Goal: Transaction & Acquisition: Book appointment/travel/reservation

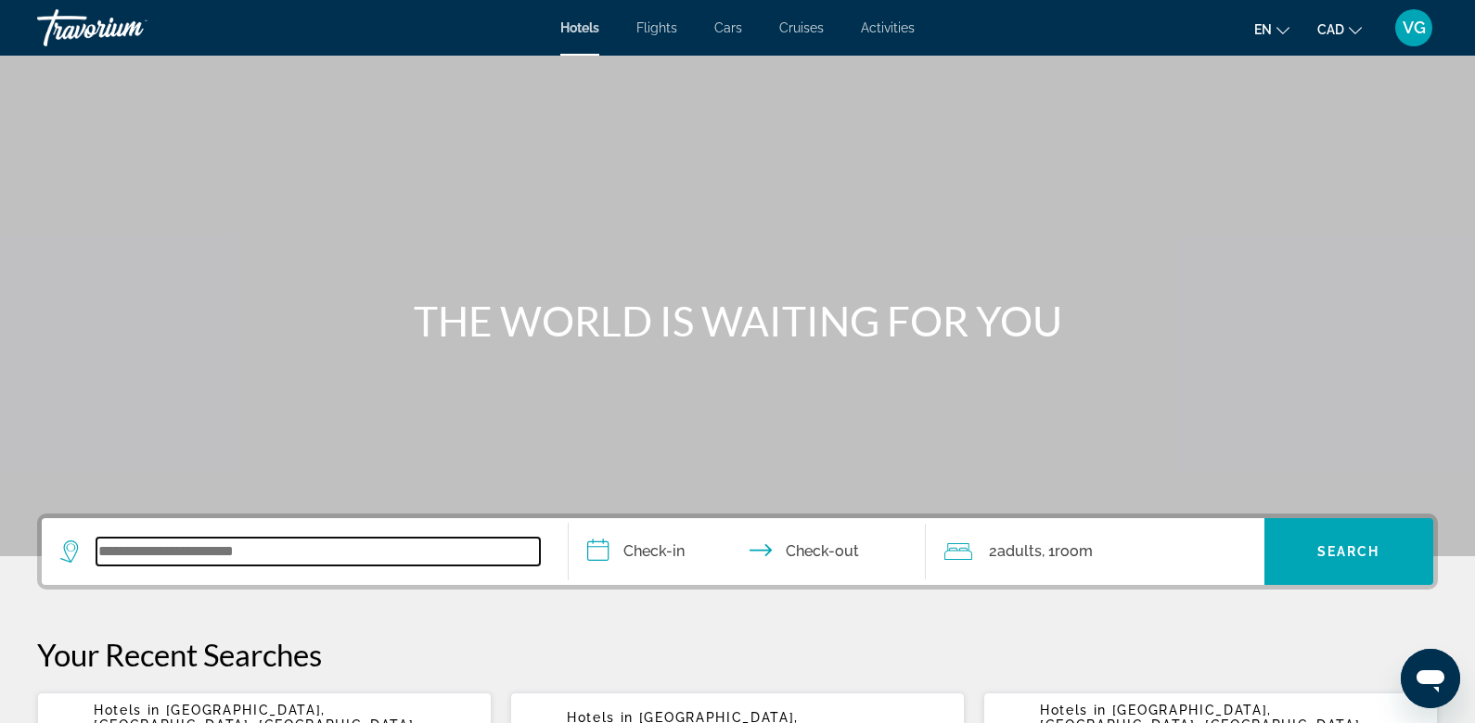
click at [144, 546] on input "Search widget" at bounding box center [317, 552] width 443 height 28
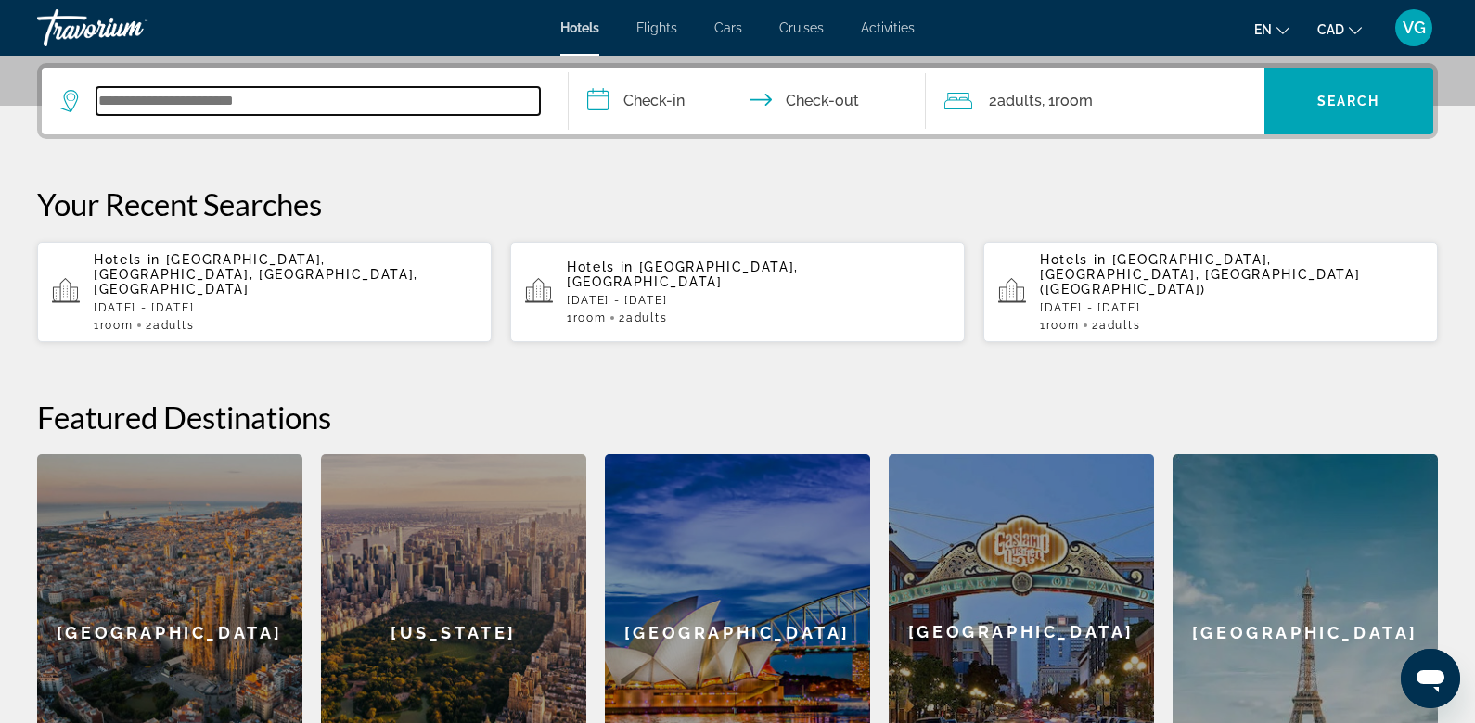
scroll to position [453, 0]
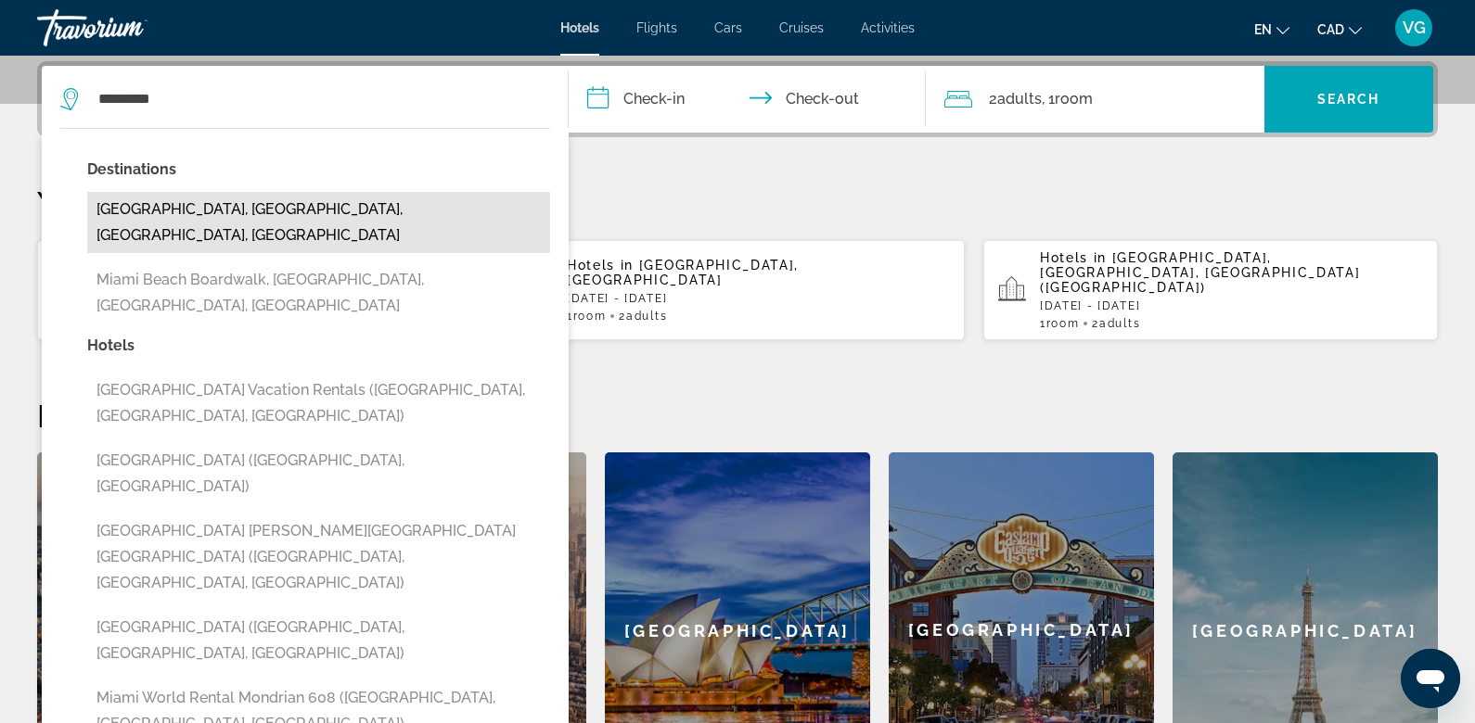
click at [330, 203] on button "[GEOGRAPHIC_DATA], [GEOGRAPHIC_DATA], [GEOGRAPHIC_DATA], [GEOGRAPHIC_DATA]" at bounding box center [318, 222] width 463 height 61
type input "**********"
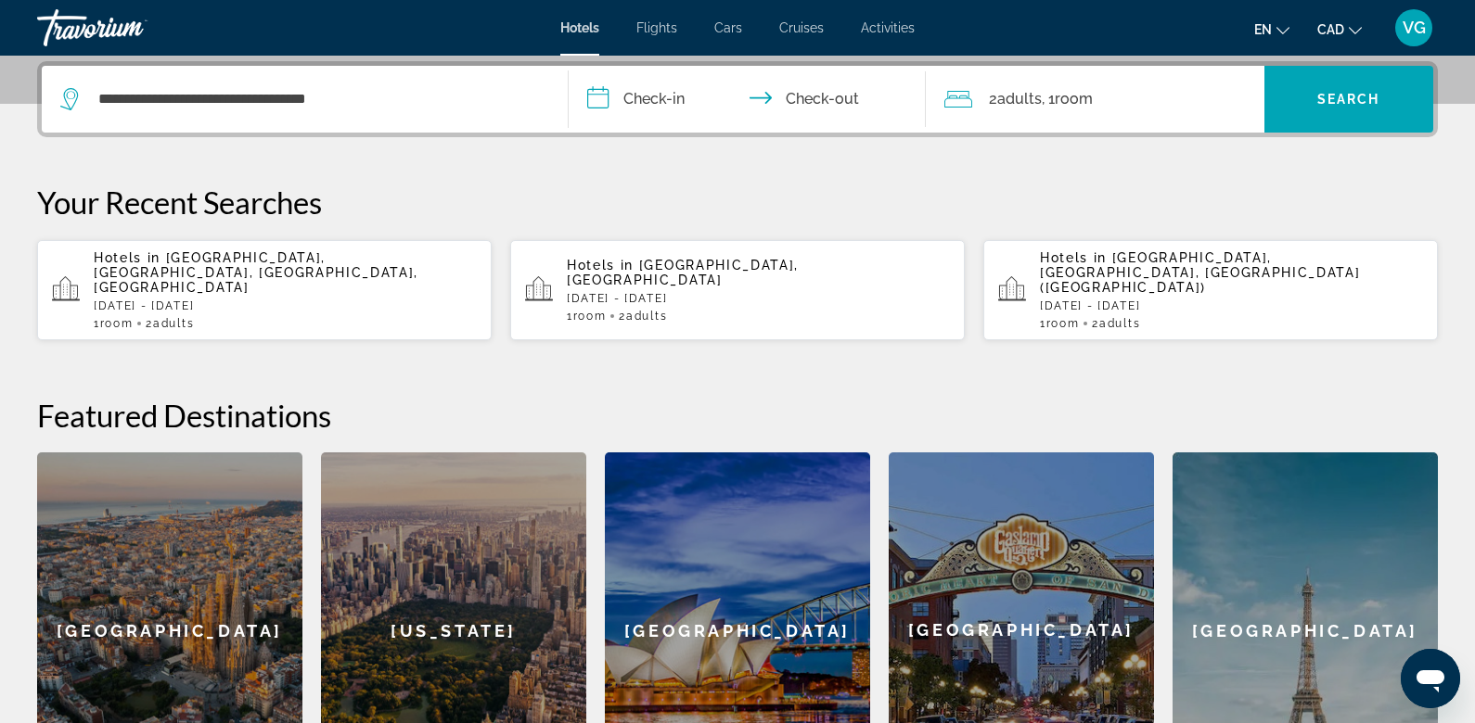
click at [650, 96] on input "**********" at bounding box center [751, 102] width 364 height 72
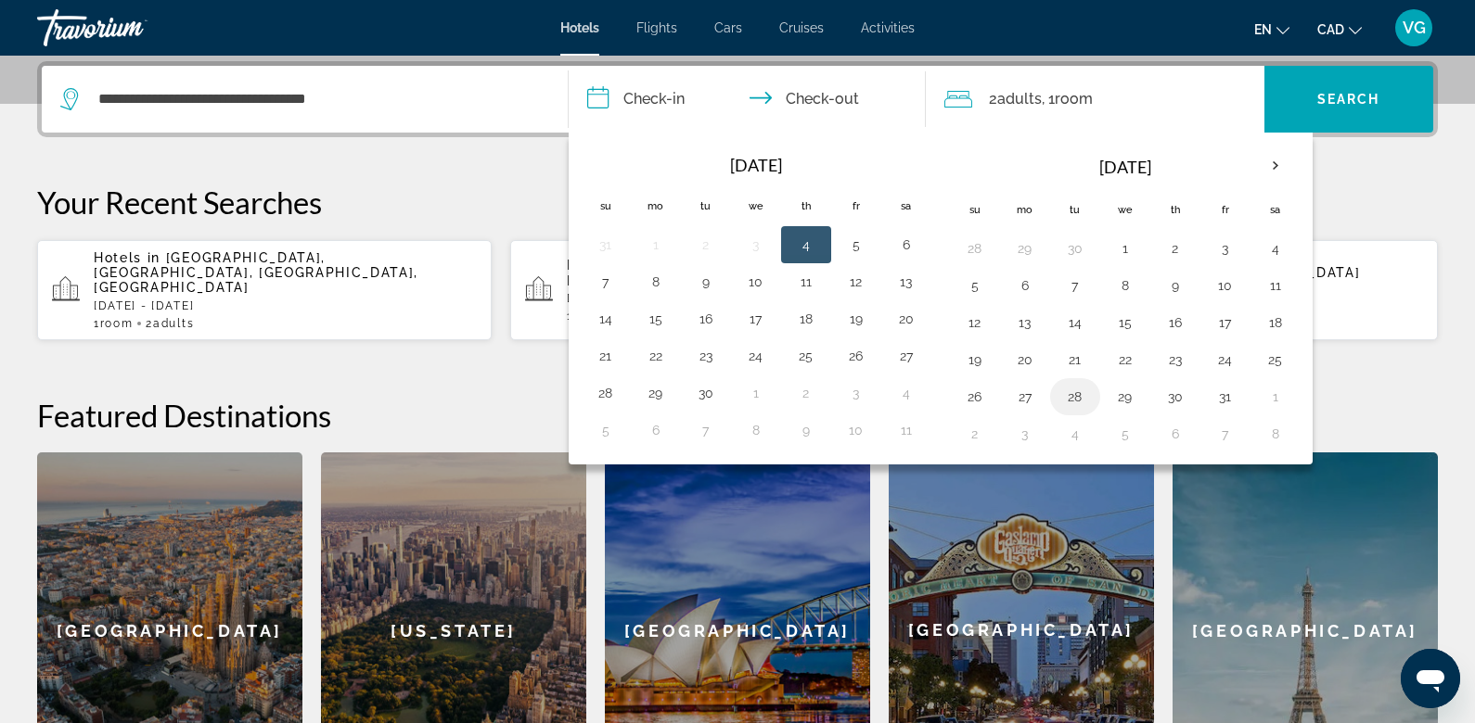
click at [1071, 395] on button "28" at bounding box center [1075, 397] width 30 height 26
click at [1168, 393] on button "30" at bounding box center [1175, 397] width 30 height 26
type input "**********"
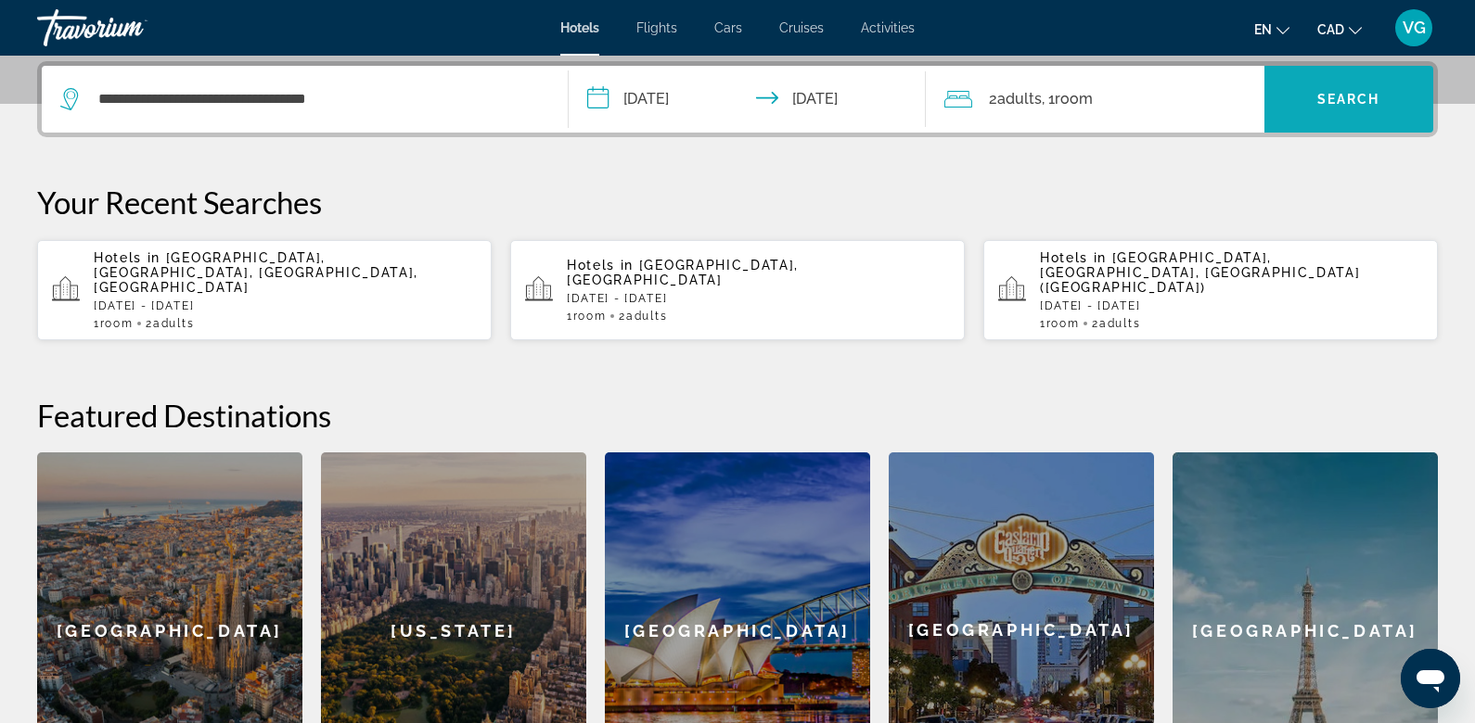
click at [1329, 108] on span "Search widget" at bounding box center [1349, 99] width 170 height 45
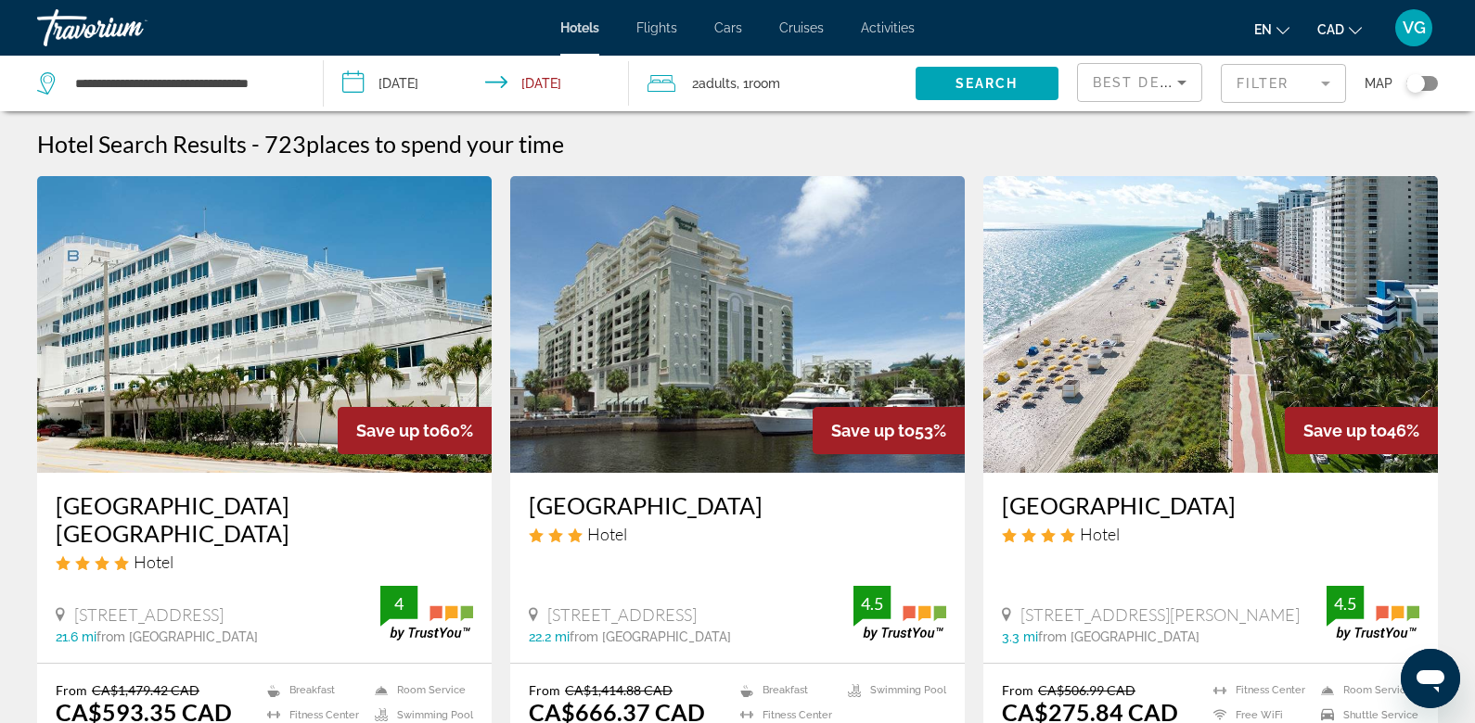
click at [1423, 85] on div "Toggle map" at bounding box center [1415, 83] width 19 height 19
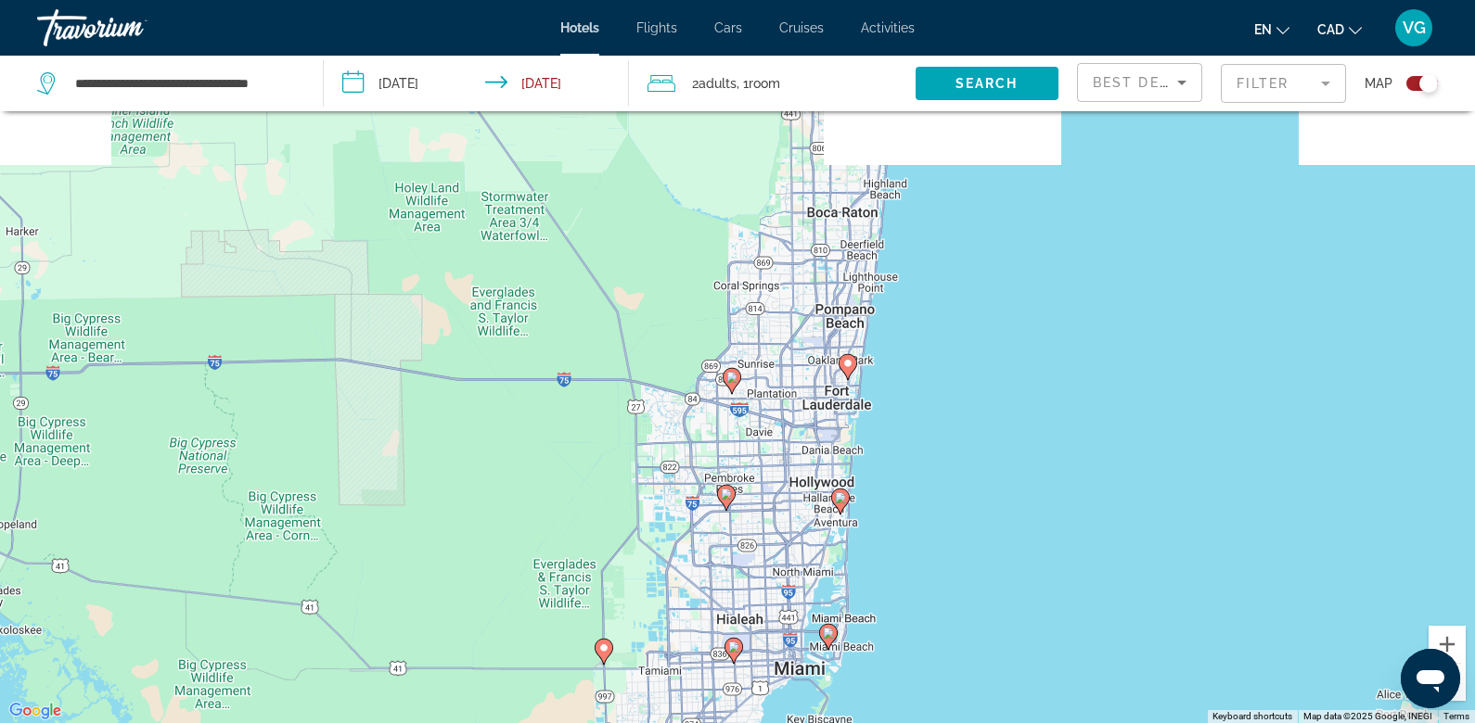
drag, startPoint x: 842, startPoint y: 240, endPoint x: 838, endPoint y: 491, distance: 250.4
click at [838, 492] on div "To activate drag with keyboard, press Alt + Enter. Once in keyboard drag state,…" at bounding box center [737, 361] width 1475 height 723
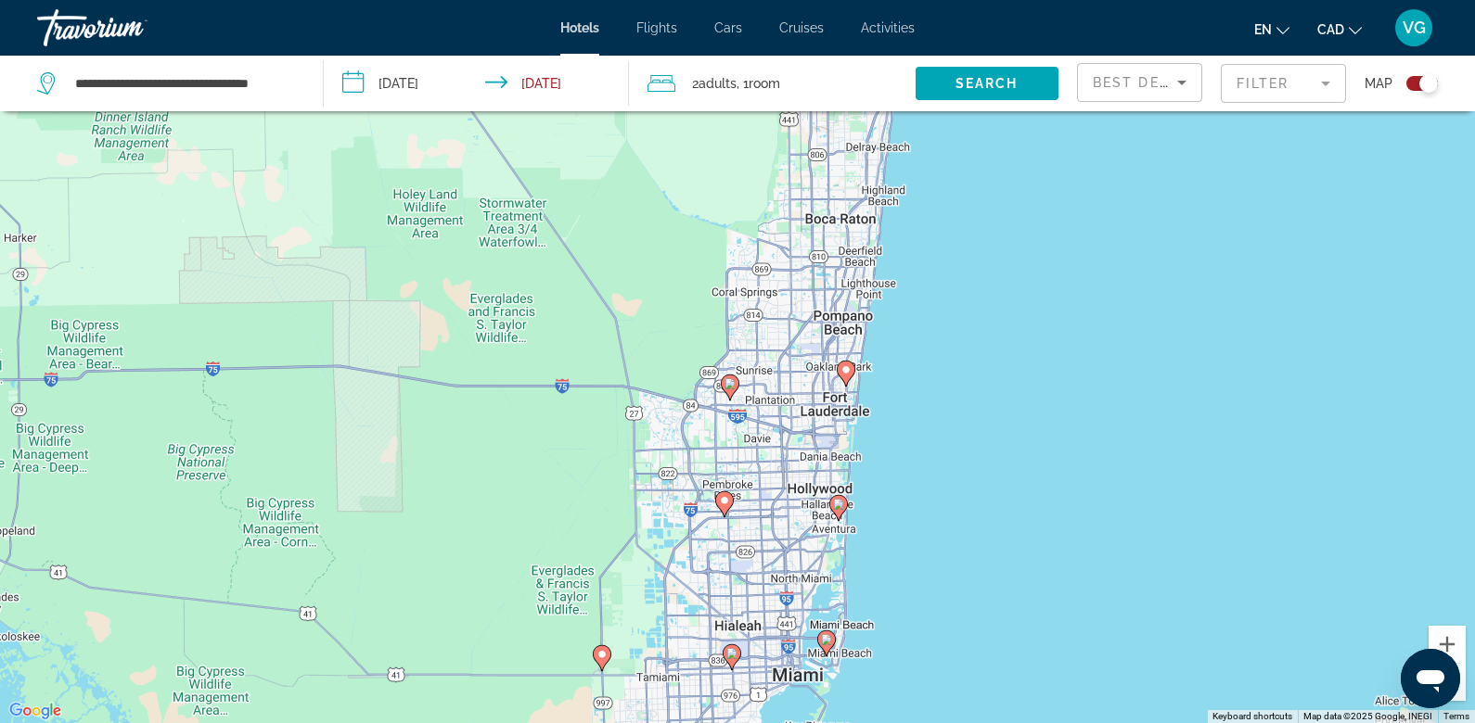
click at [883, 342] on div "To activate drag with keyboard, press Alt + Enter. Once in keyboard drag state,…" at bounding box center [737, 361] width 1475 height 723
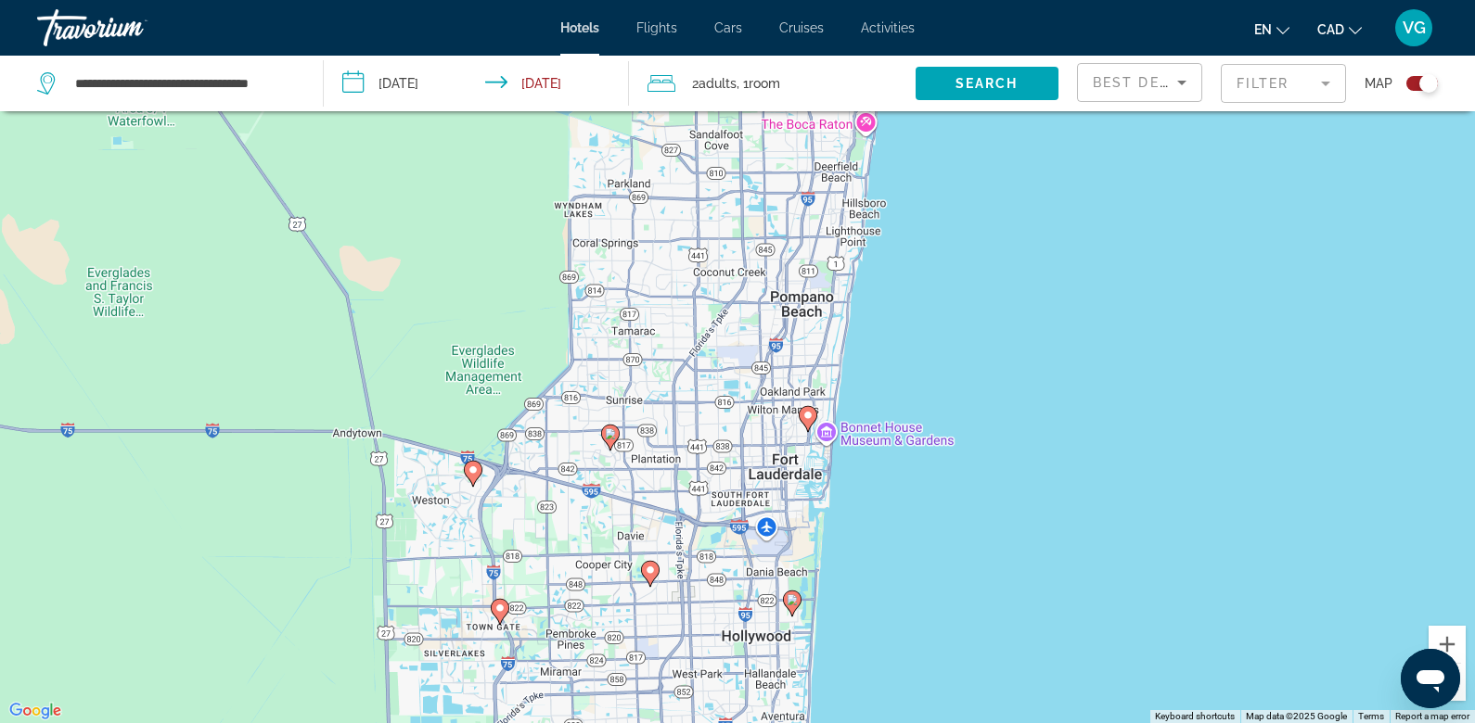
click at [850, 363] on div "To activate drag with keyboard, press Alt + Enter. Once in keyboard drag state,…" at bounding box center [737, 361] width 1475 height 723
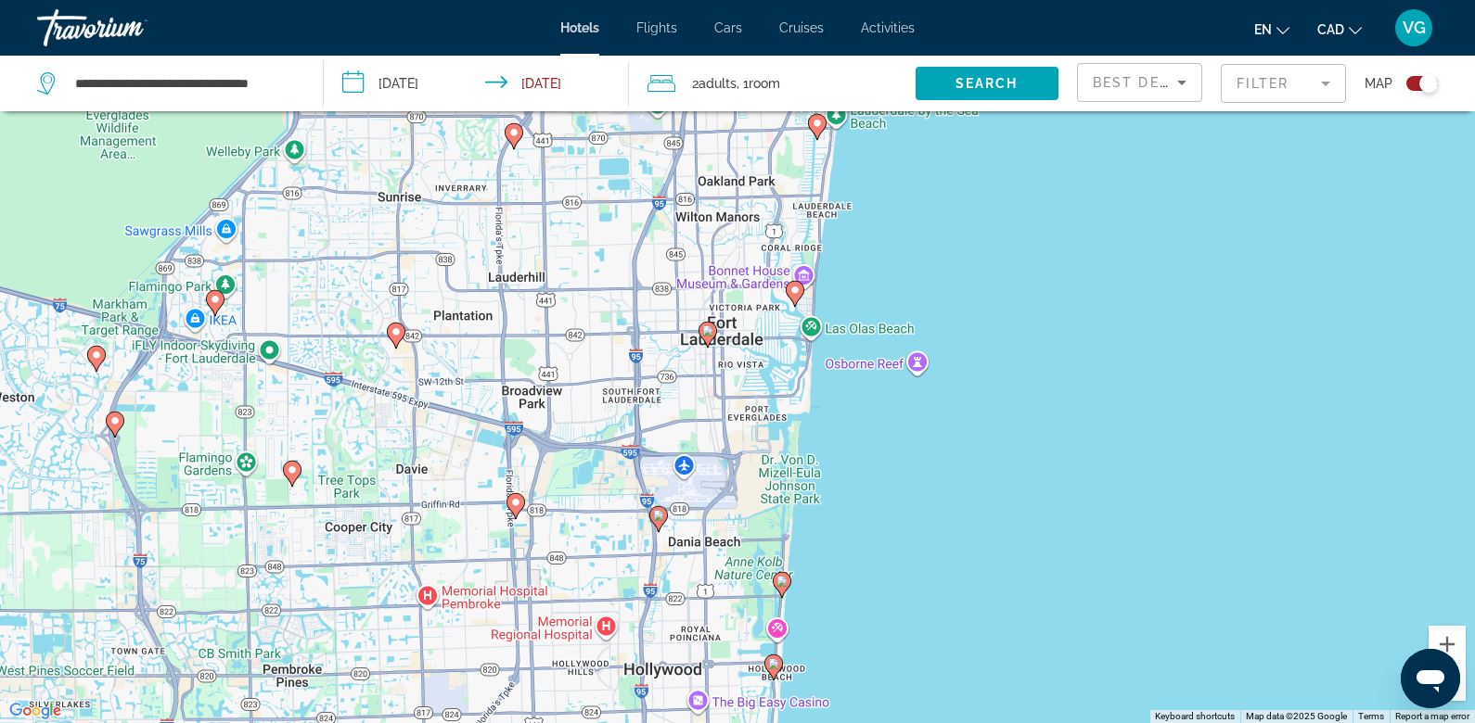
drag, startPoint x: 808, startPoint y: 462, endPoint x: 809, endPoint y: 220, distance: 242.1
click at [809, 220] on div "To activate drag with keyboard, press Alt + Enter. Once in keyboard drag state,…" at bounding box center [737, 361] width 1475 height 723
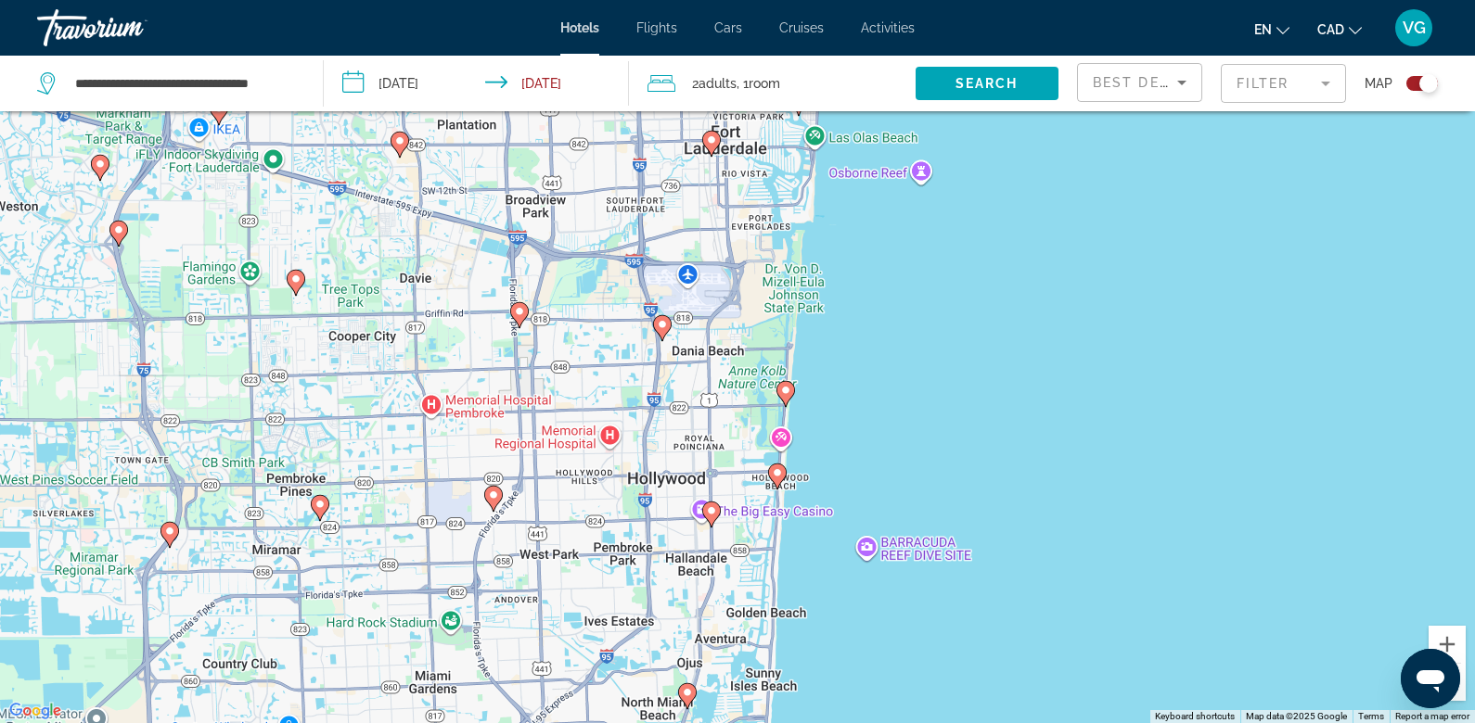
drag, startPoint x: 796, startPoint y: 501, endPoint x: 799, endPoint y: 308, distance: 192.9
click at [799, 308] on div "To activate drag with keyboard, press Alt + Enter. Once in keyboard drag state,…" at bounding box center [737, 361] width 1475 height 723
click at [775, 514] on div "To activate drag with keyboard, press Alt + Enter. Once in keyboard drag state,…" at bounding box center [737, 361] width 1475 height 723
click at [775, 515] on div "To activate drag with keyboard, press Alt + Enter. Once in keyboard drag state,…" at bounding box center [737, 361] width 1475 height 723
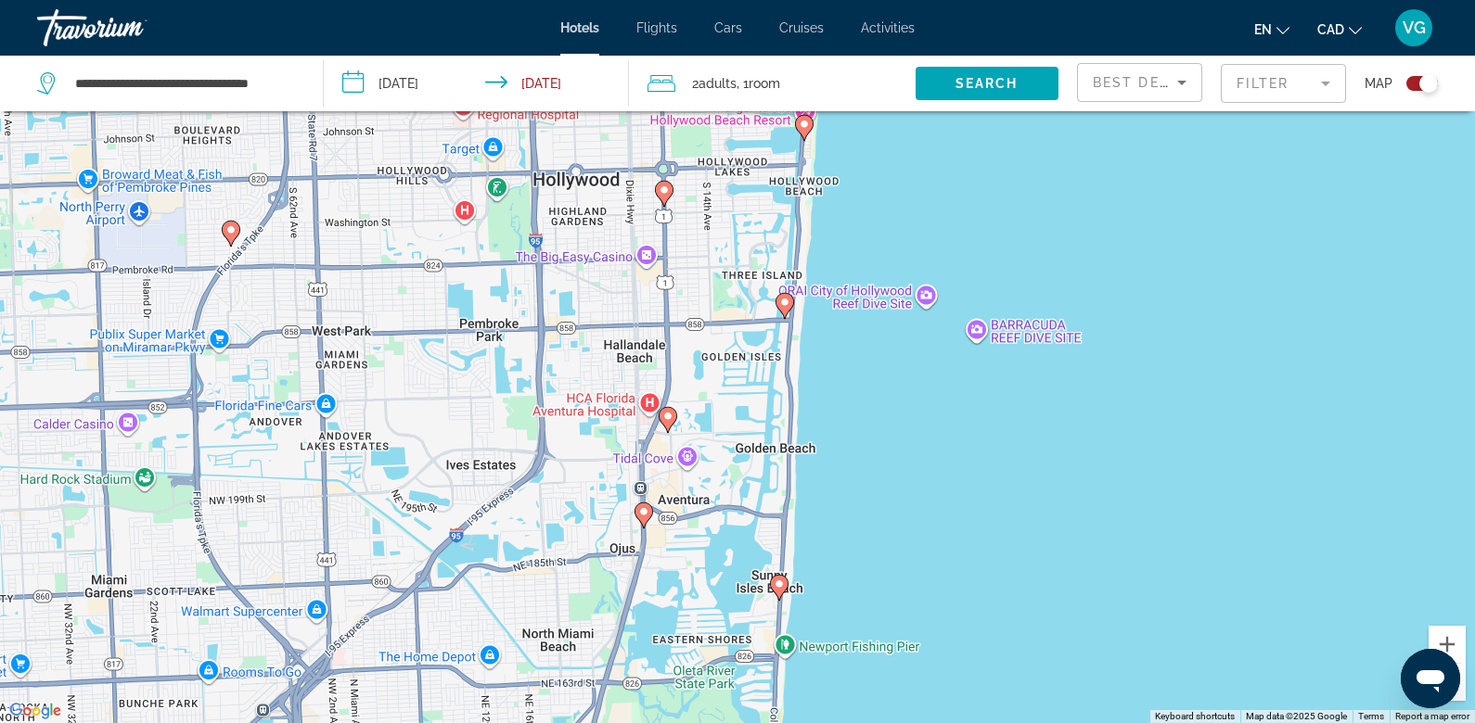
drag, startPoint x: 723, startPoint y: 556, endPoint x: 744, endPoint y: 286, distance: 271.6
click at [744, 286] on div "To activate drag with keyboard, press Alt + Enter. Once in keyboard drag state,…" at bounding box center [737, 361] width 1475 height 723
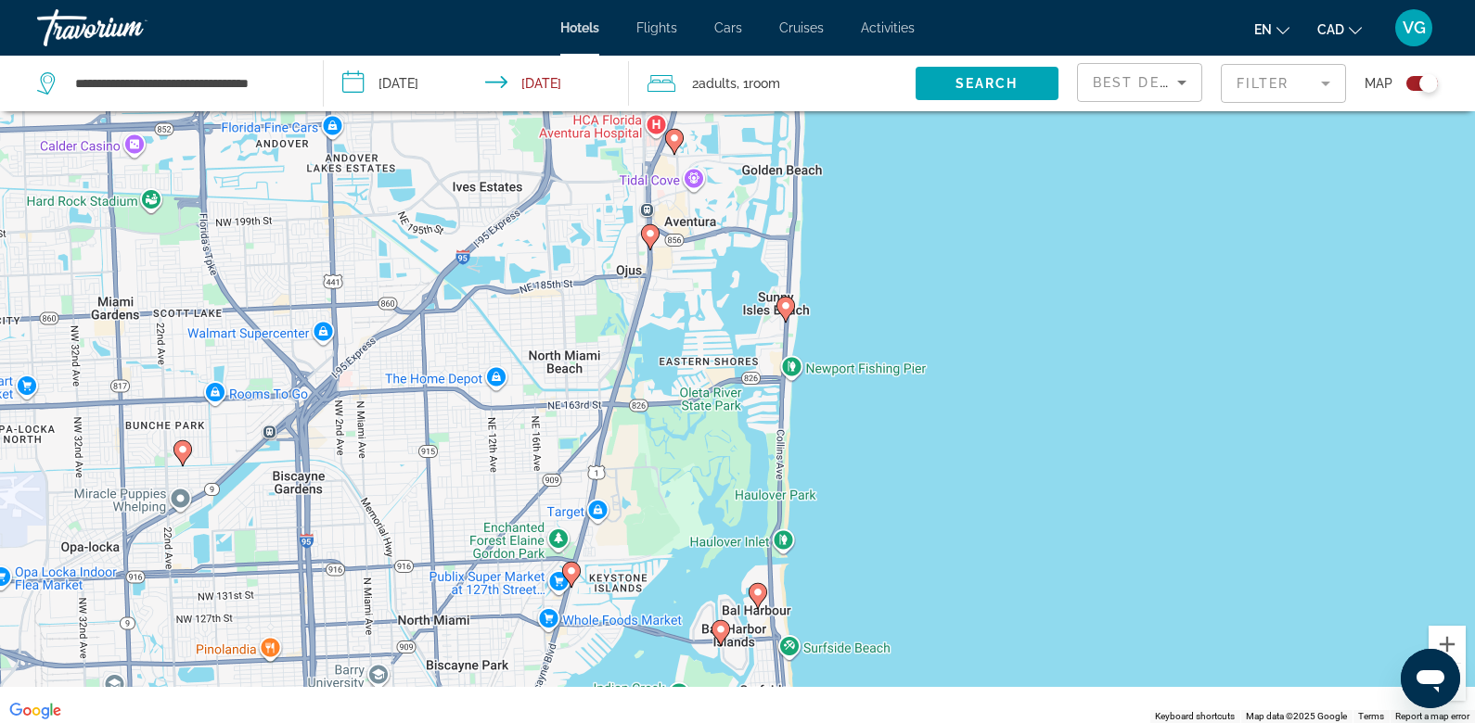
drag, startPoint x: 735, startPoint y: 568, endPoint x: 744, endPoint y: 265, distance: 302.5
click at [744, 265] on div "To activate drag with keyboard, press Alt + Enter. Once in keyboard drag state,…" at bounding box center [737, 361] width 1475 height 723
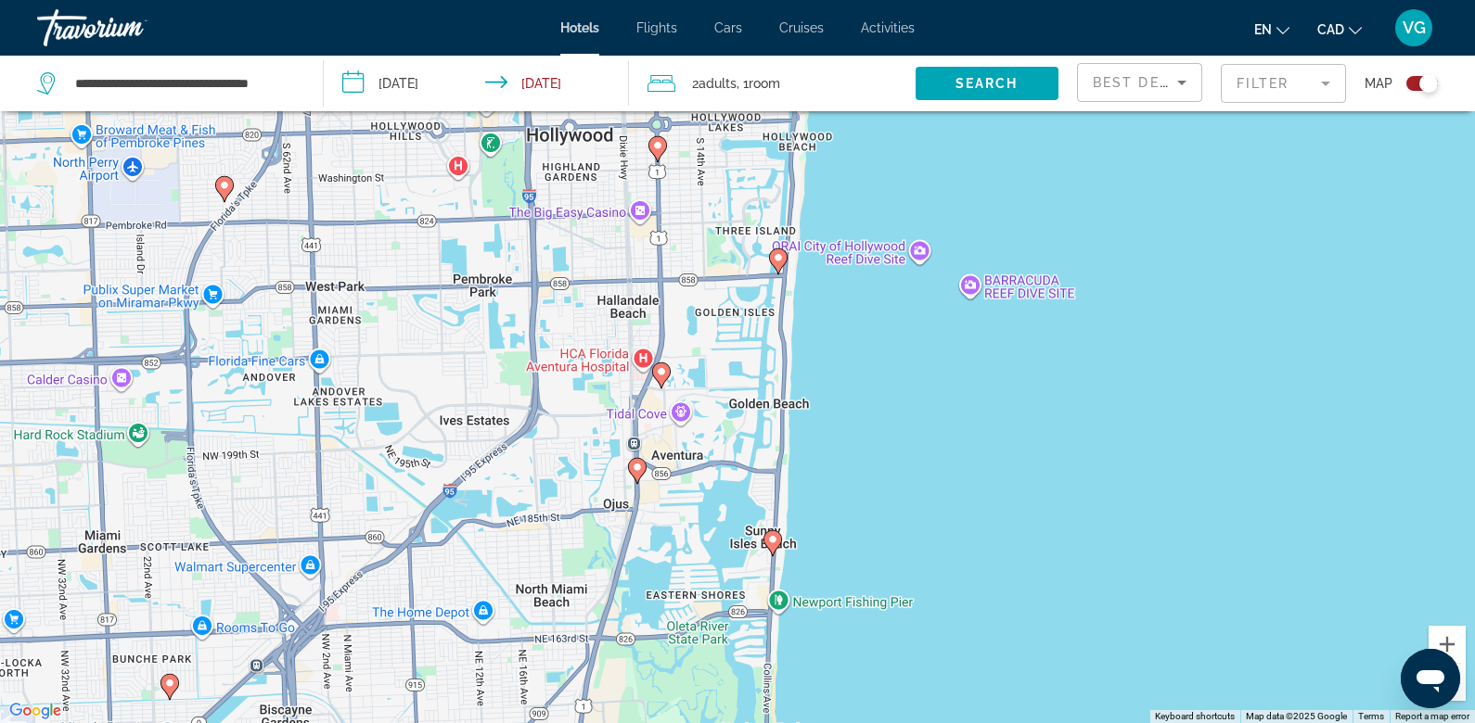
drag, startPoint x: 747, startPoint y: 294, endPoint x: 733, endPoint y: 553, distance: 259.2
click at [733, 553] on div "To activate drag with keyboard, press Alt + Enter. Once in keyboard drag state,…" at bounding box center [737, 361] width 1475 height 723
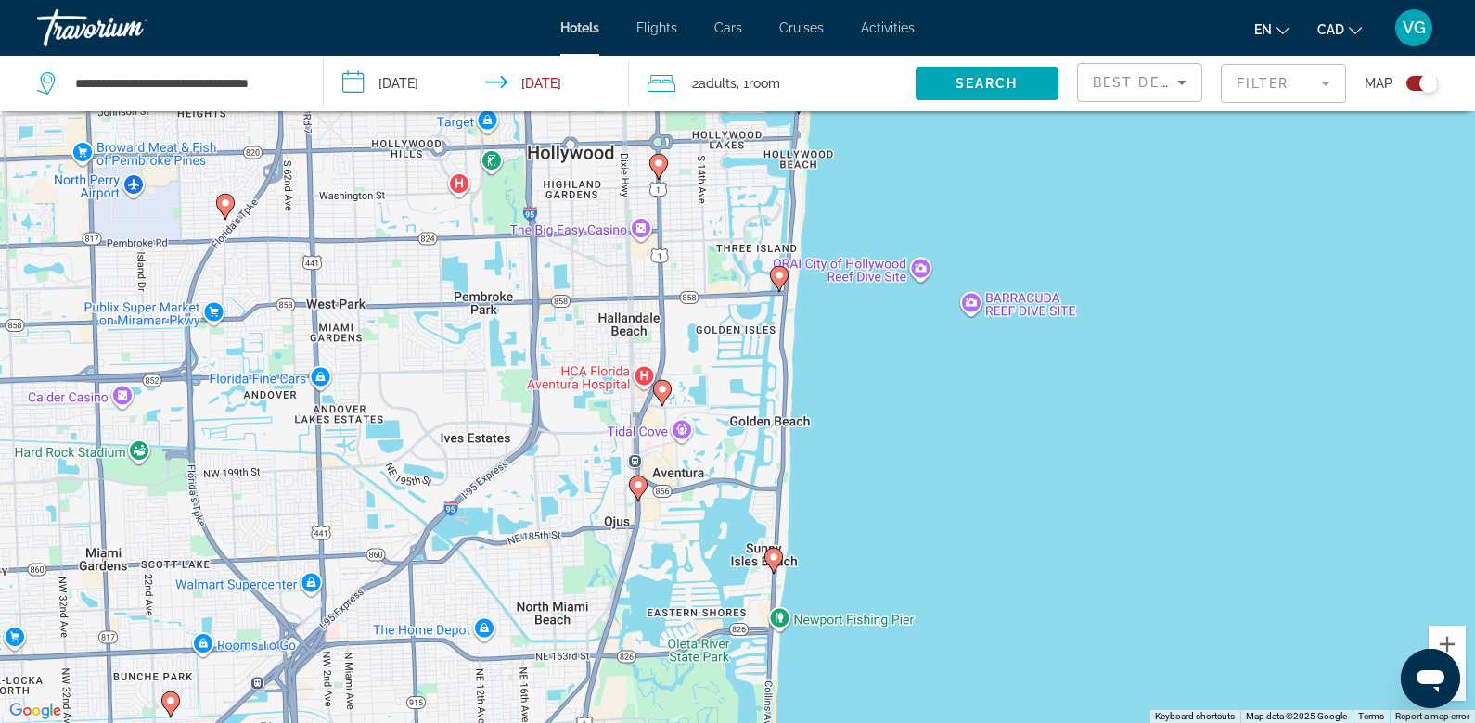
drag, startPoint x: 598, startPoint y: 229, endPoint x: 595, endPoint y: 249, distance: 20.6
click at [596, 248] on div "To activate drag with keyboard, press Alt + Enter. Once in keyboard drag state,…" at bounding box center [737, 361] width 1475 height 723
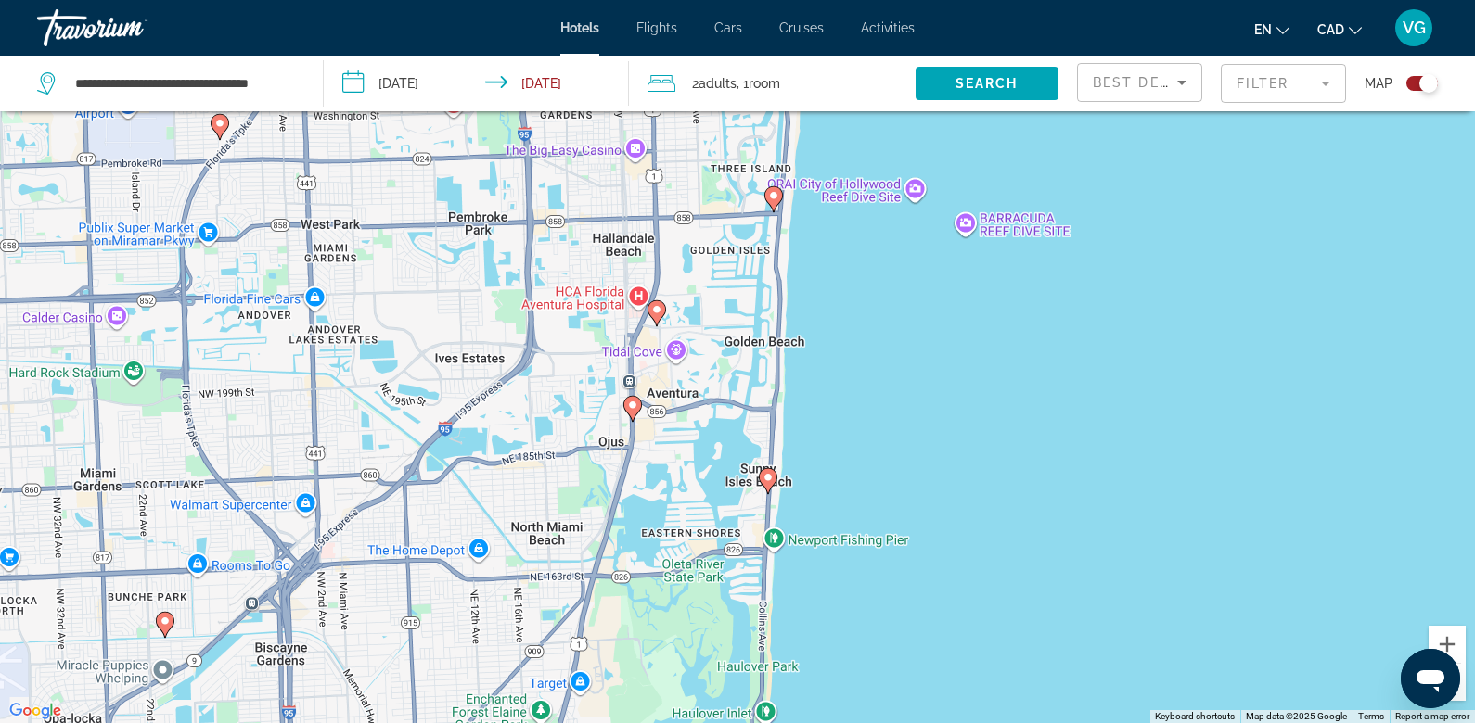
drag, startPoint x: 829, startPoint y: 573, endPoint x: 826, endPoint y: 491, distance: 82.6
click at [826, 491] on div "To activate drag with keyboard, press Alt + Enter. Once in keyboard drag state,…" at bounding box center [737, 361] width 1475 height 723
click at [787, 407] on div "To activate drag with keyboard, press Alt + Enter. Once in keyboard drag state,…" at bounding box center [737, 361] width 1475 height 723
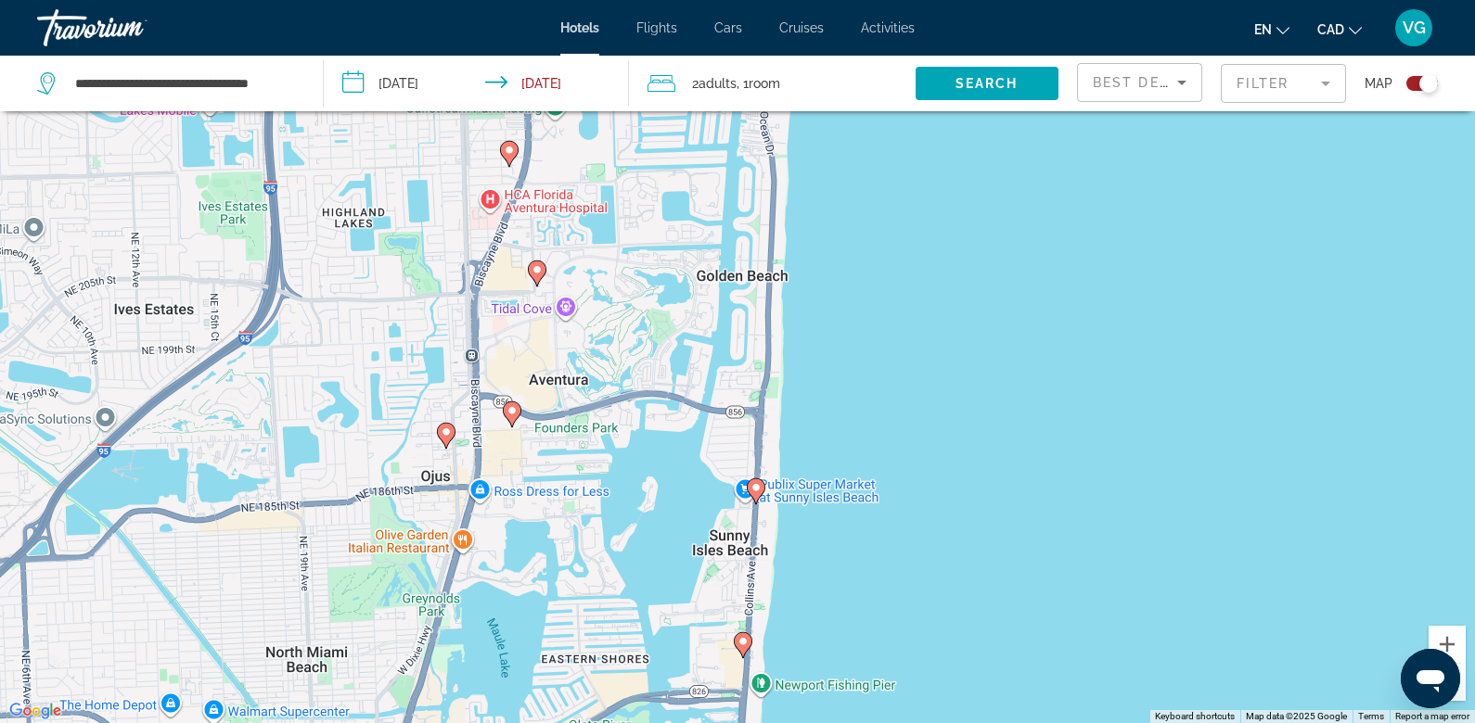
click at [779, 424] on div "To activate drag with keyboard, press Alt + Enter. Once in keyboard drag state,…" at bounding box center [737, 361] width 1475 height 723
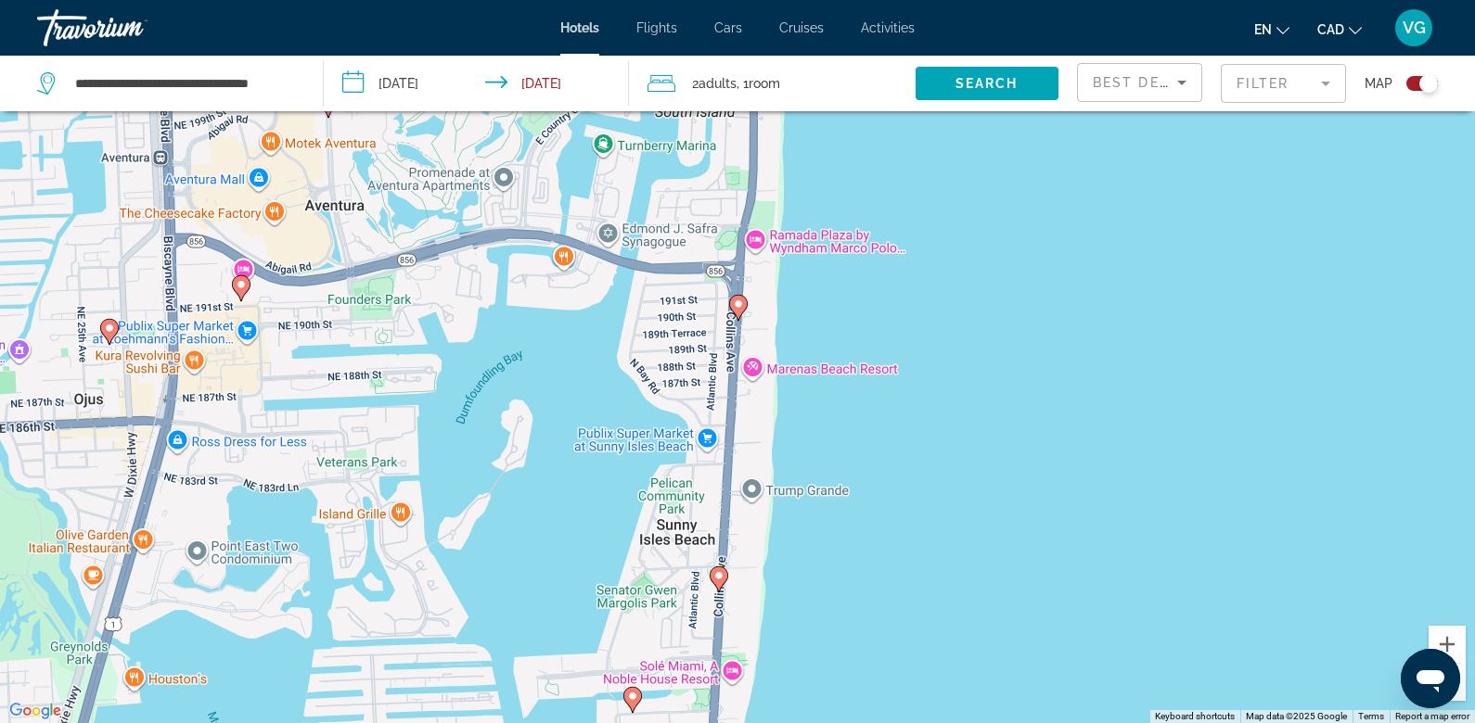
drag, startPoint x: 784, startPoint y: 486, endPoint x: 780, endPoint y: 355, distance: 130.8
click at [780, 355] on div "To activate drag with keyboard, press Alt + Enter. Once in keyboard drag state,…" at bounding box center [737, 361] width 1475 height 723
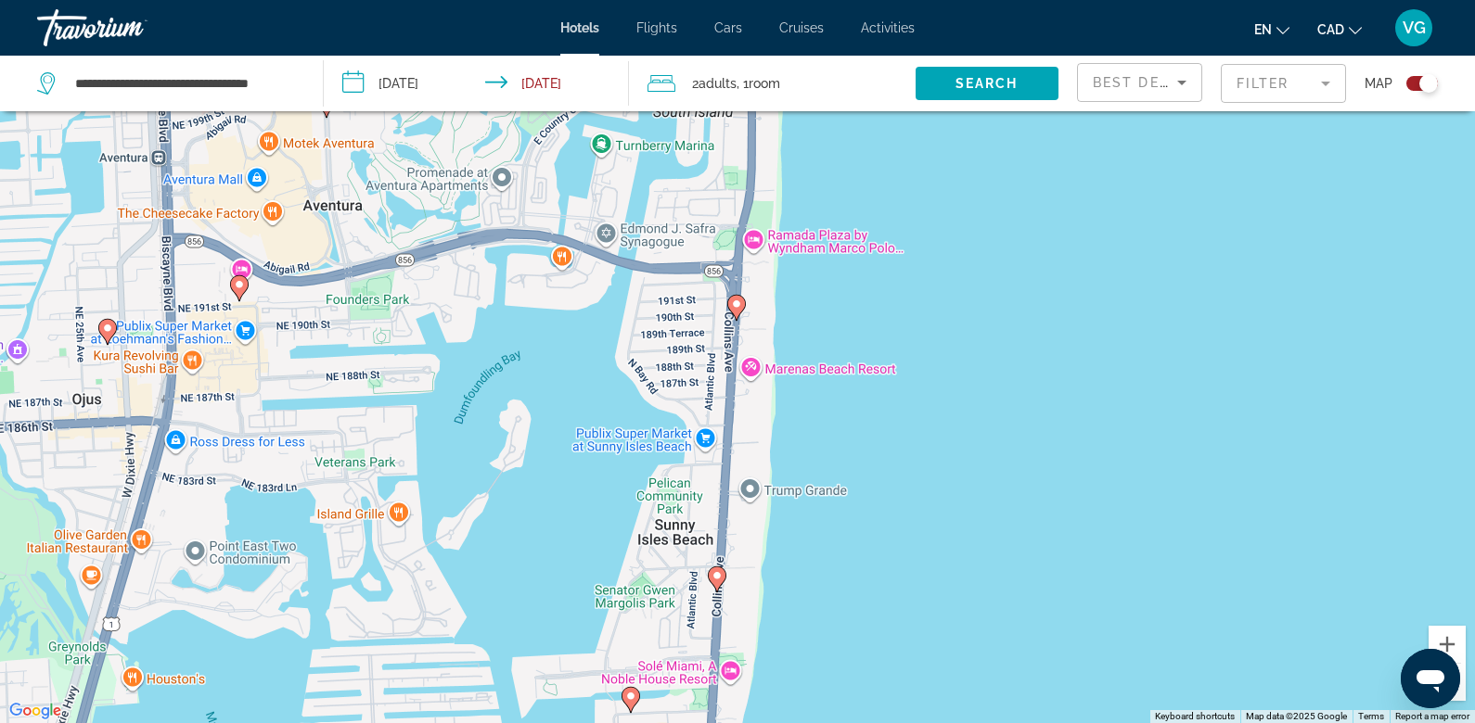
click at [755, 367] on div "To activate drag with keyboard, press Alt + Enter. Once in keyboard drag state,…" at bounding box center [737, 361] width 1475 height 723
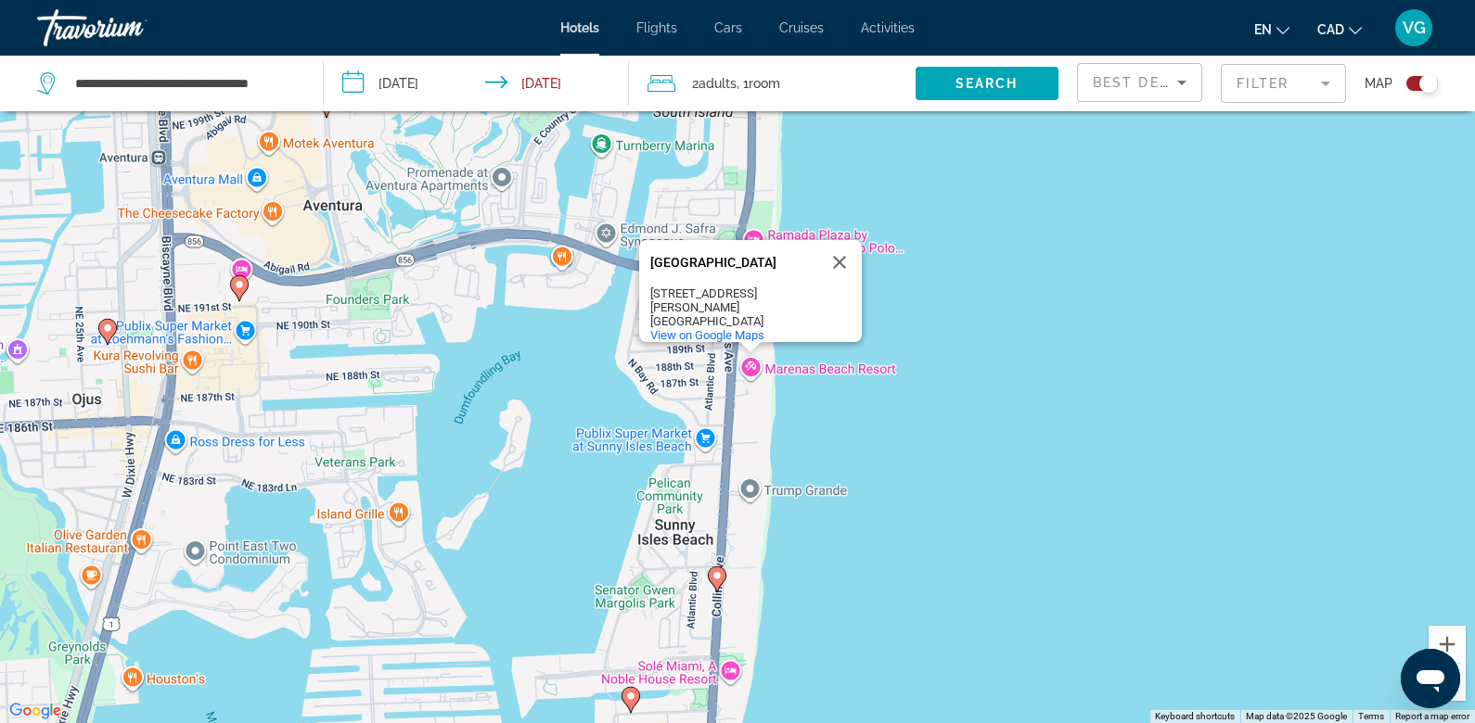
click at [712, 570] on image "Main content" at bounding box center [716, 575] width 11 height 11
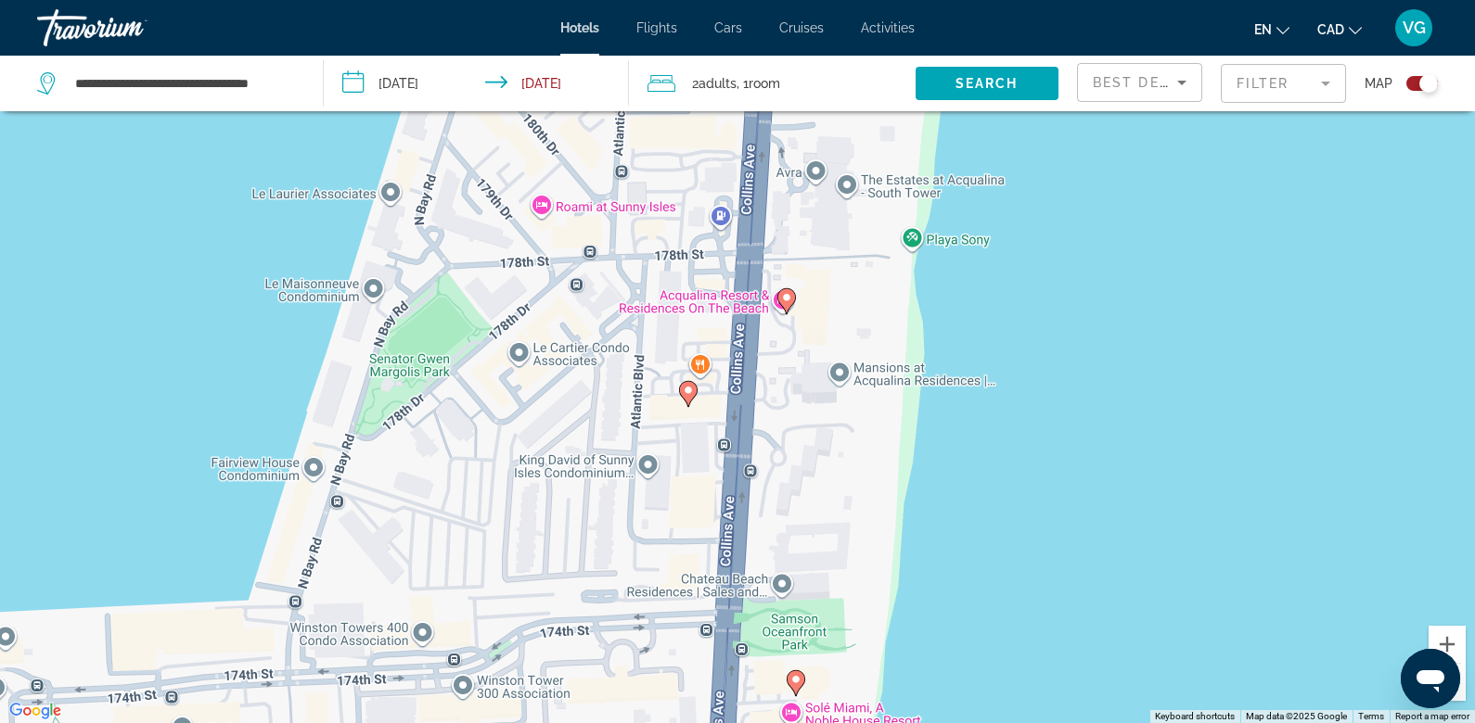
click at [686, 394] on image "Main content" at bounding box center [688, 390] width 11 height 11
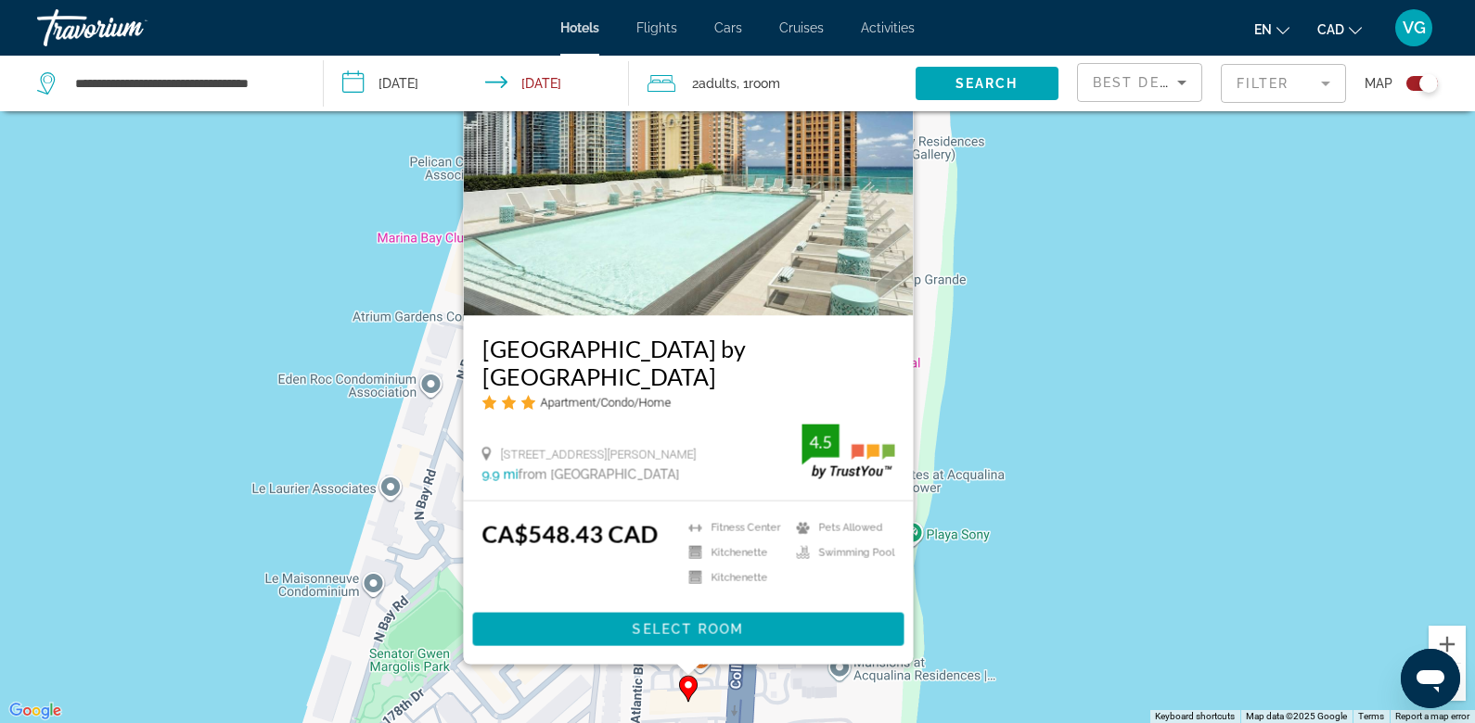
click at [1004, 492] on div "To activate drag with keyboard, press Alt + Enter. Once in keyboard drag state,…" at bounding box center [737, 361] width 1475 height 723
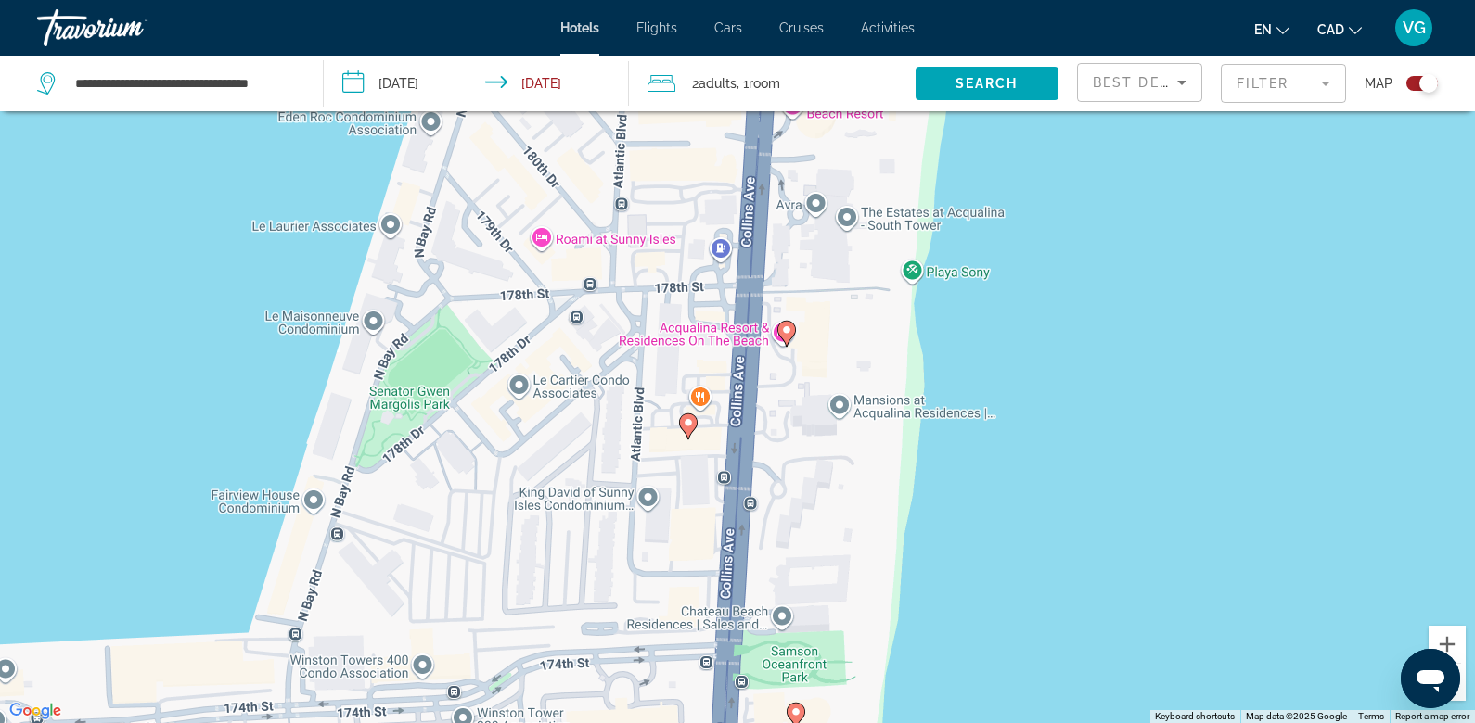
drag, startPoint x: 887, startPoint y: 608, endPoint x: 882, endPoint y: 287, distance: 320.9
click at [882, 287] on div "To activate drag with keyboard, press Alt + Enter. Once in keyboard drag state,…" at bounding box center [737, 361] width 1475 height 723
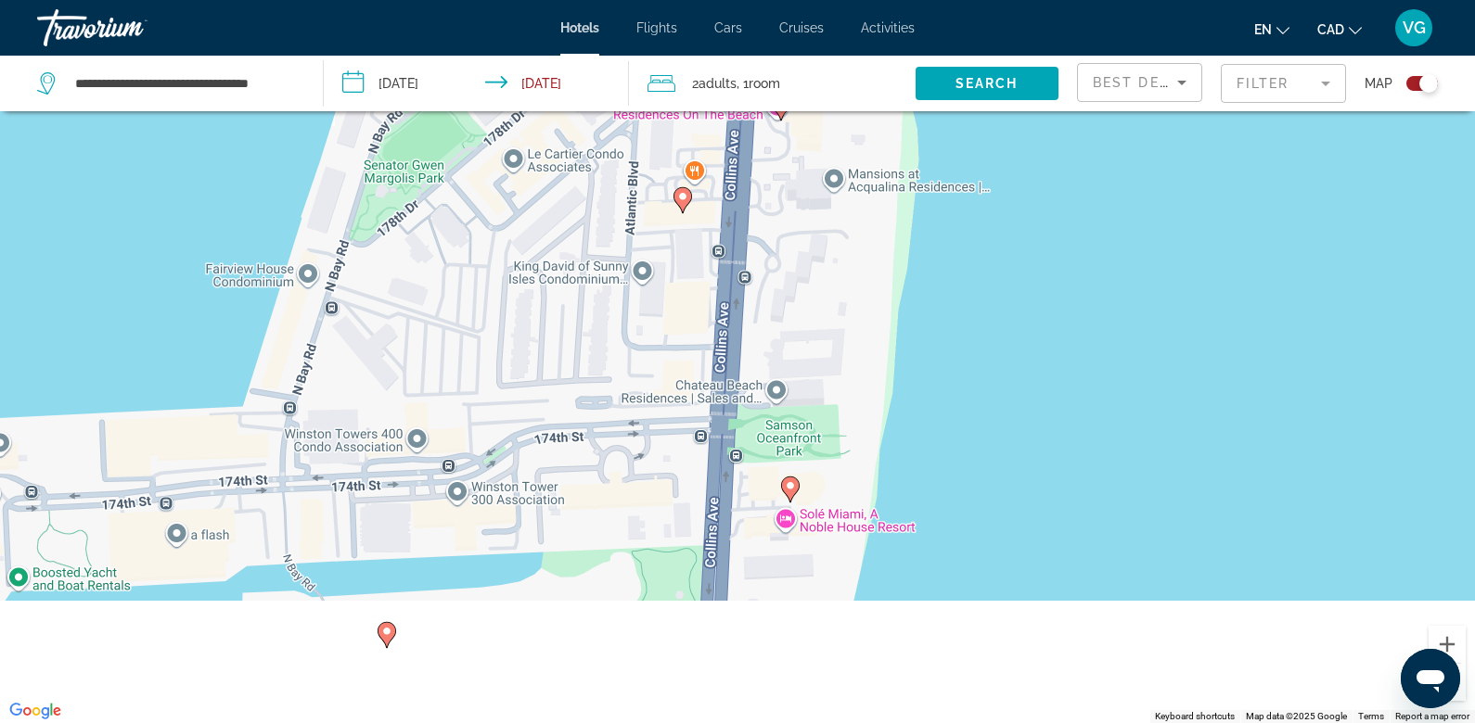
drag, startPoint x: 849, startPoint y: 560, endPoint x: 848, endPoint y: 348, distance: 212.4
click at [849, 347] on div "To activate drag with keyboard, press Alt + Enter. Once in keyboard drag state,…" at bounding box center [737, 361] width 1475 height 723
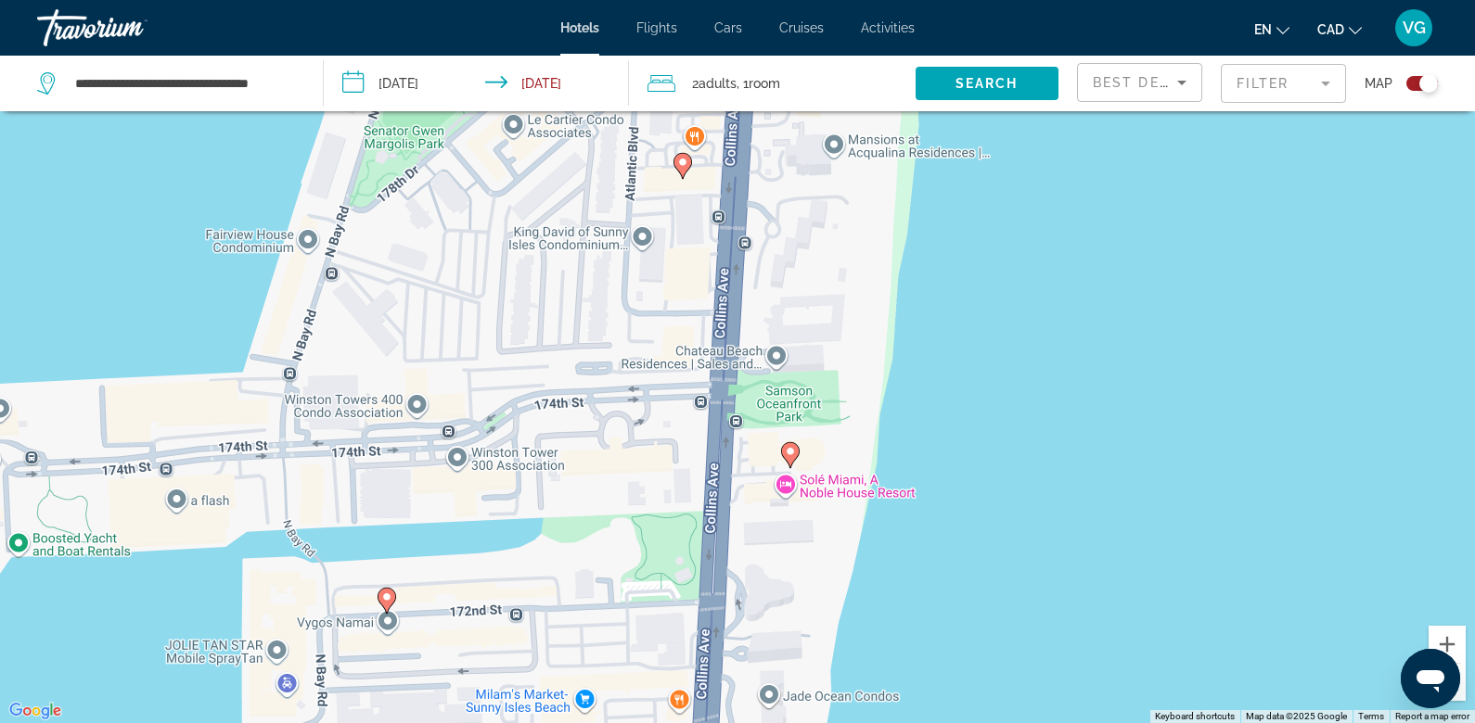
click at [793, 455] on image "Main content" at bounding box center [790, 451] width 11 height 11
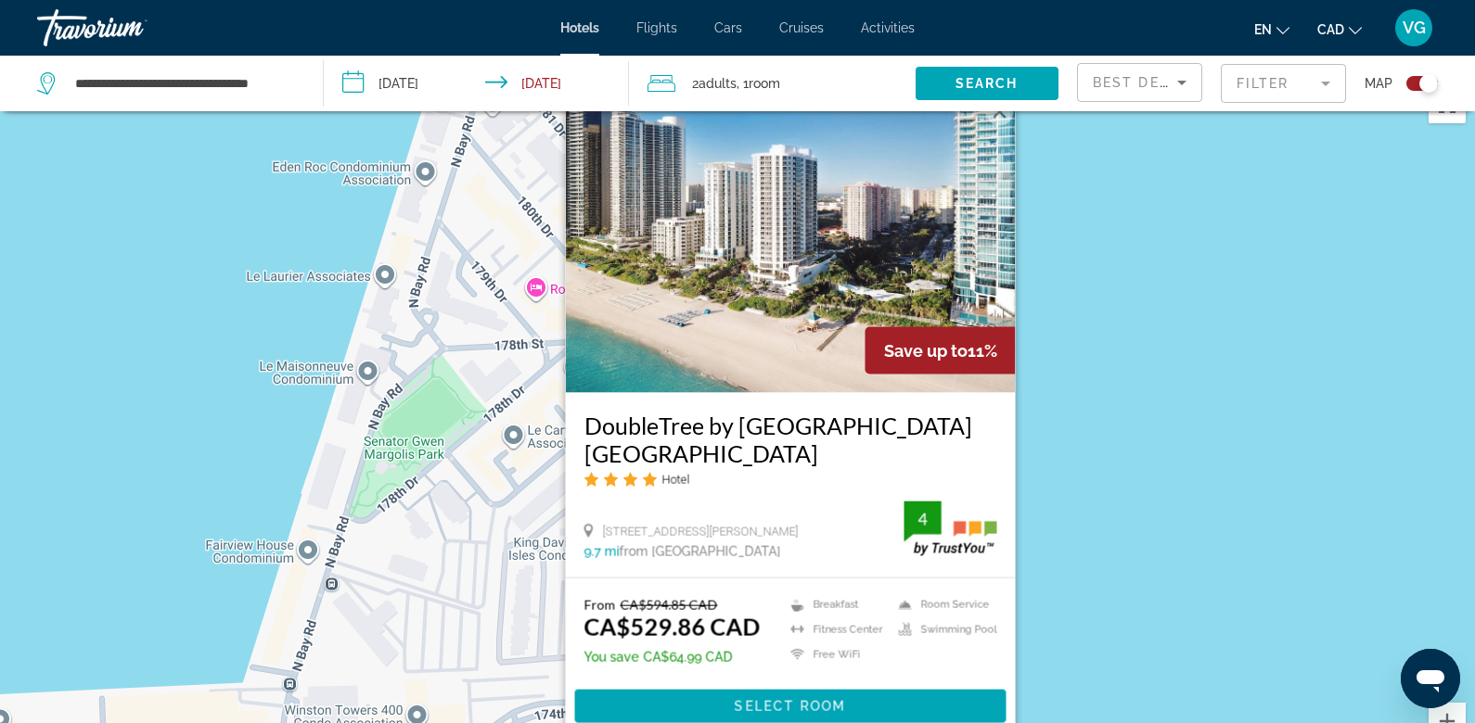
scroll to position [32, 0]
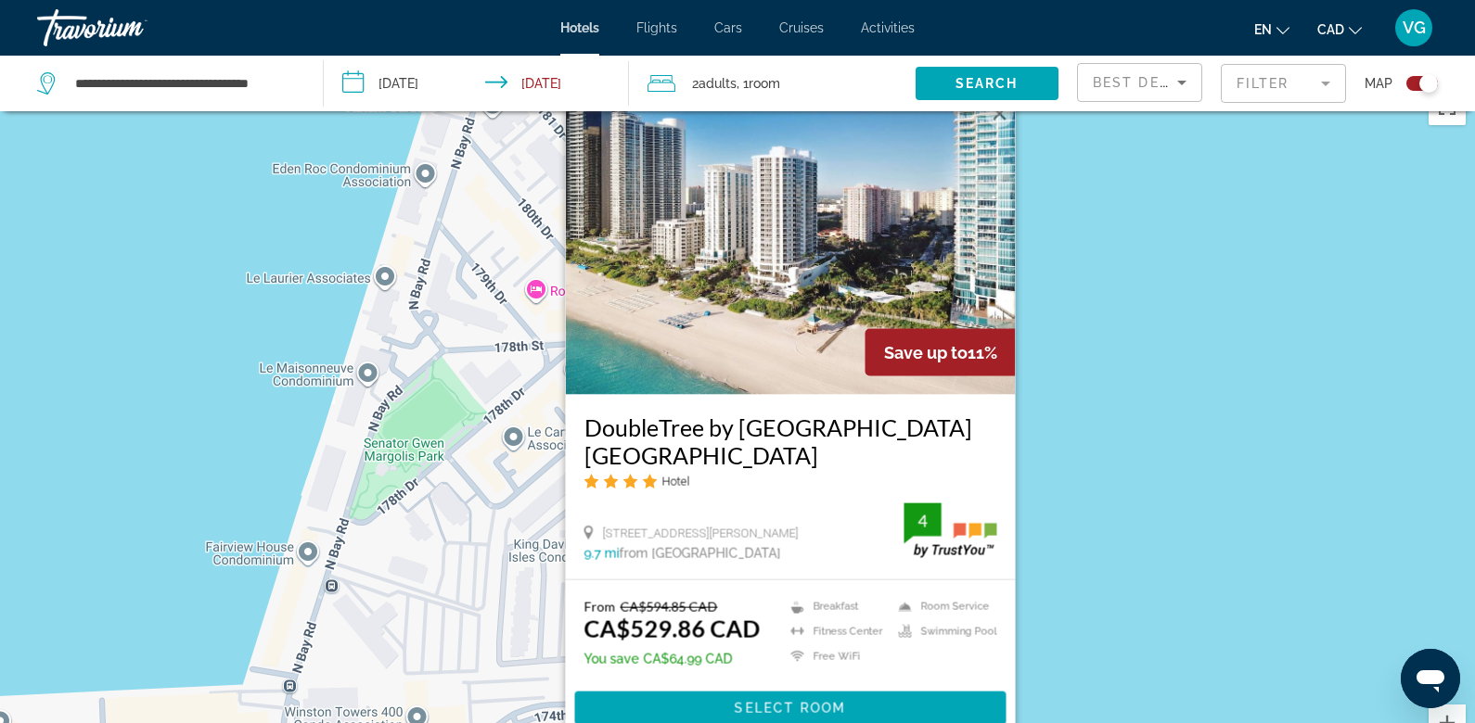
click at [1159, 406] on div "To activate drag with keyboard, press Alt + Enter. Once in keyboard drag state,…" at bounding box center [737, 440] width 1475 height 723
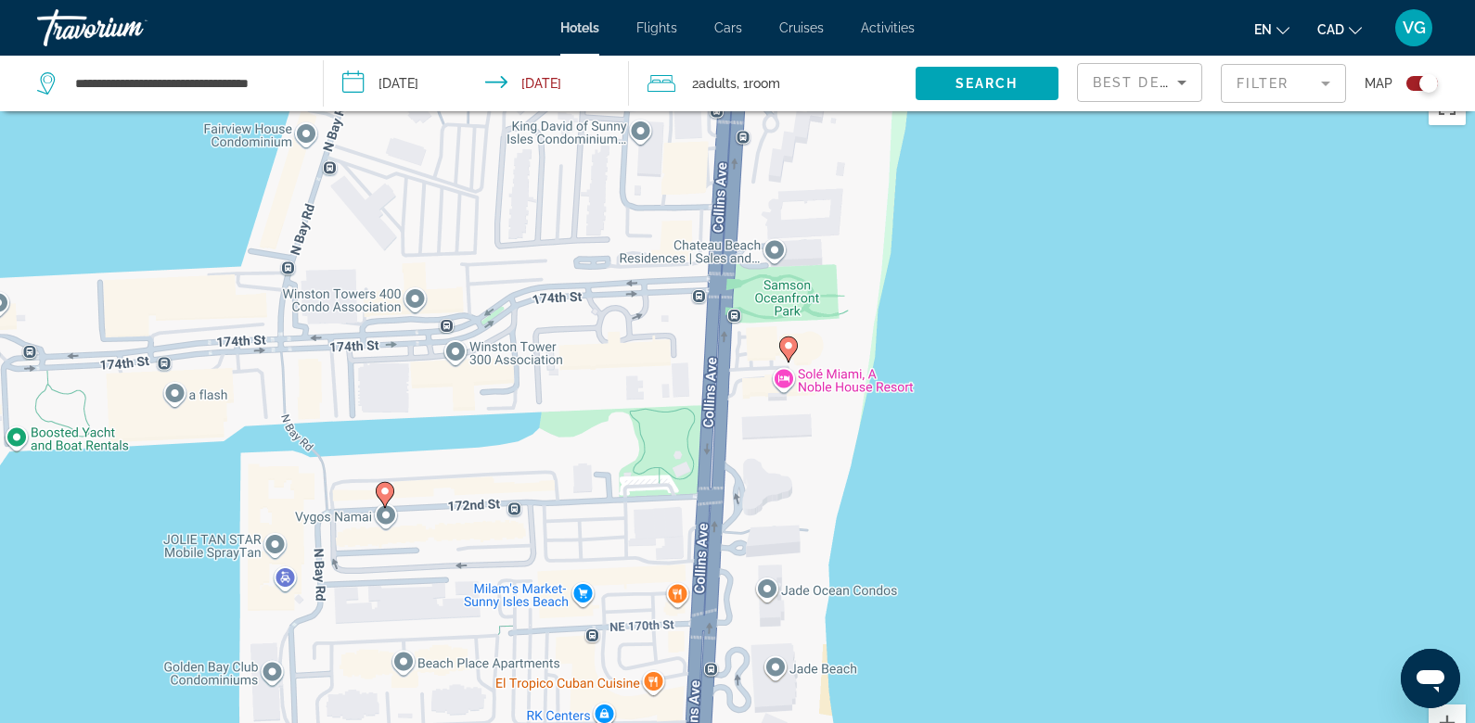
drag, startPoint x: 850, startPoint y: 553, endPoint x: 849, endPoint y: 129, distance: 423.8
click at [849, 129] on div "To activate drag with keyboard, press Alt + Enter. Once in keyboard drag state,…" at bounding box center [737, 440] width 1475 height 723
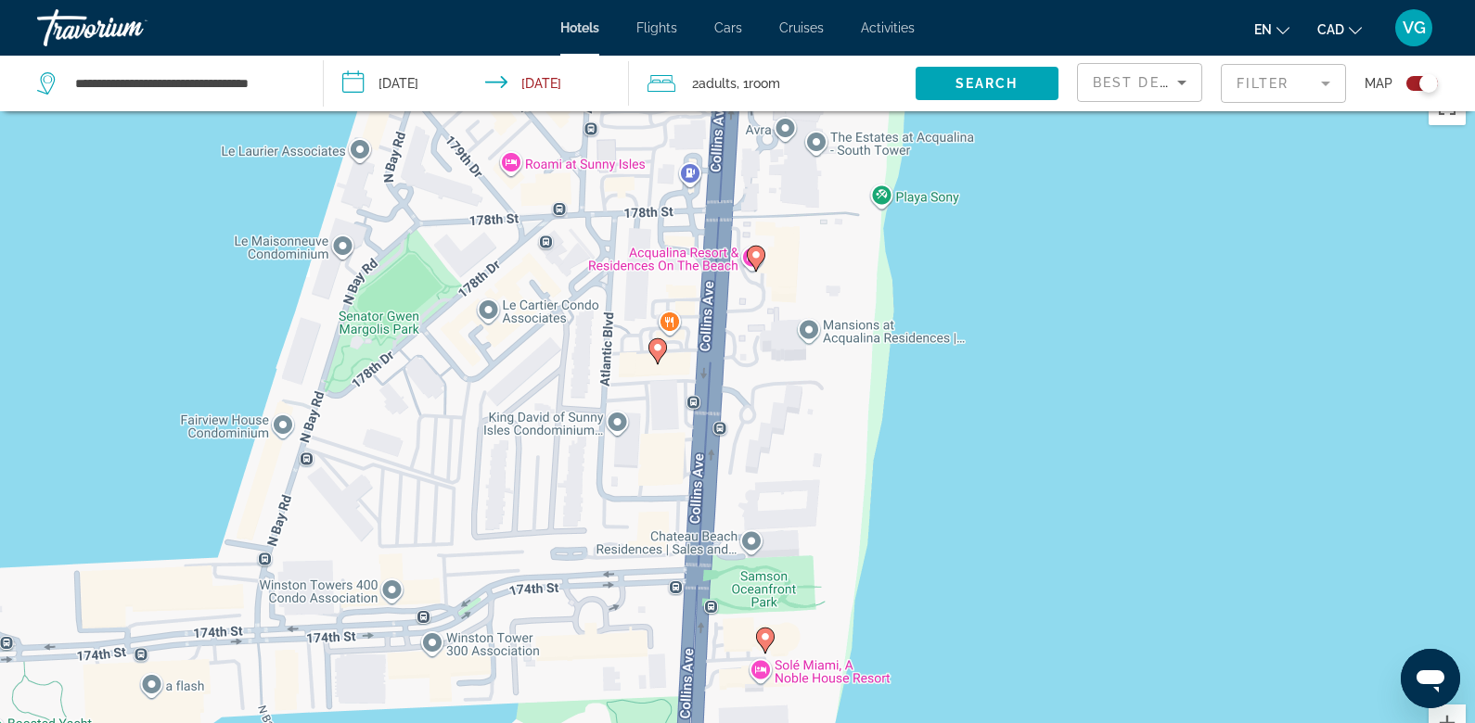
drag, startPoint x: 817, startPoint y: 390, endPoint x: 793, endPoint y: 692, distance: 302.4
click at [793, 692] on div "To activate drag with keyboard, press Alt + Enter. Once in keyboard drag state,…" at bounding box center [737, 440] width 1475 height 723
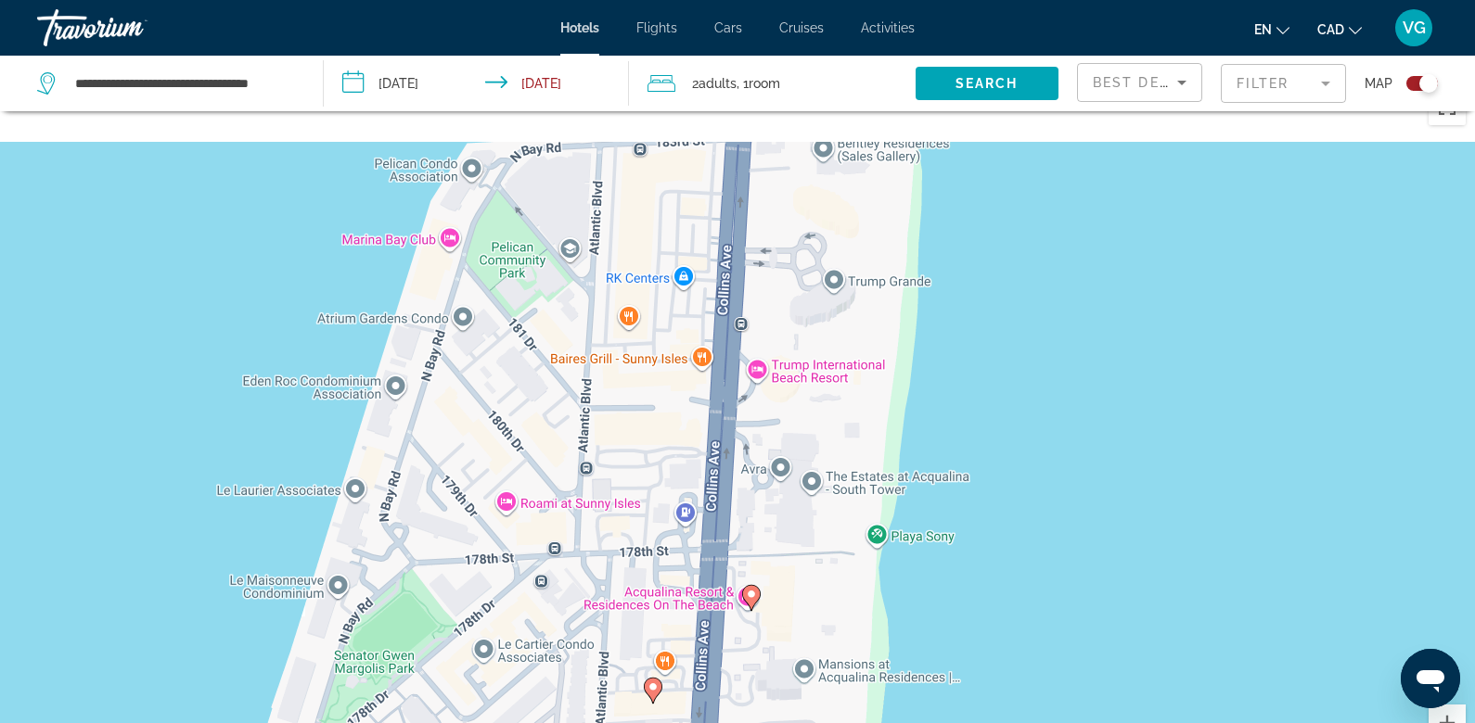
drag, startPoint x: 819, startPoint y: 285, endPoint x: 815, endPoint y: 635, distance: 350.6
click at [815, 635] on div "To activate drag with keyboard, press Alt + Enter. Once in keyboard drag state,…" at bounding box center [737, 440] width 1475 height 723
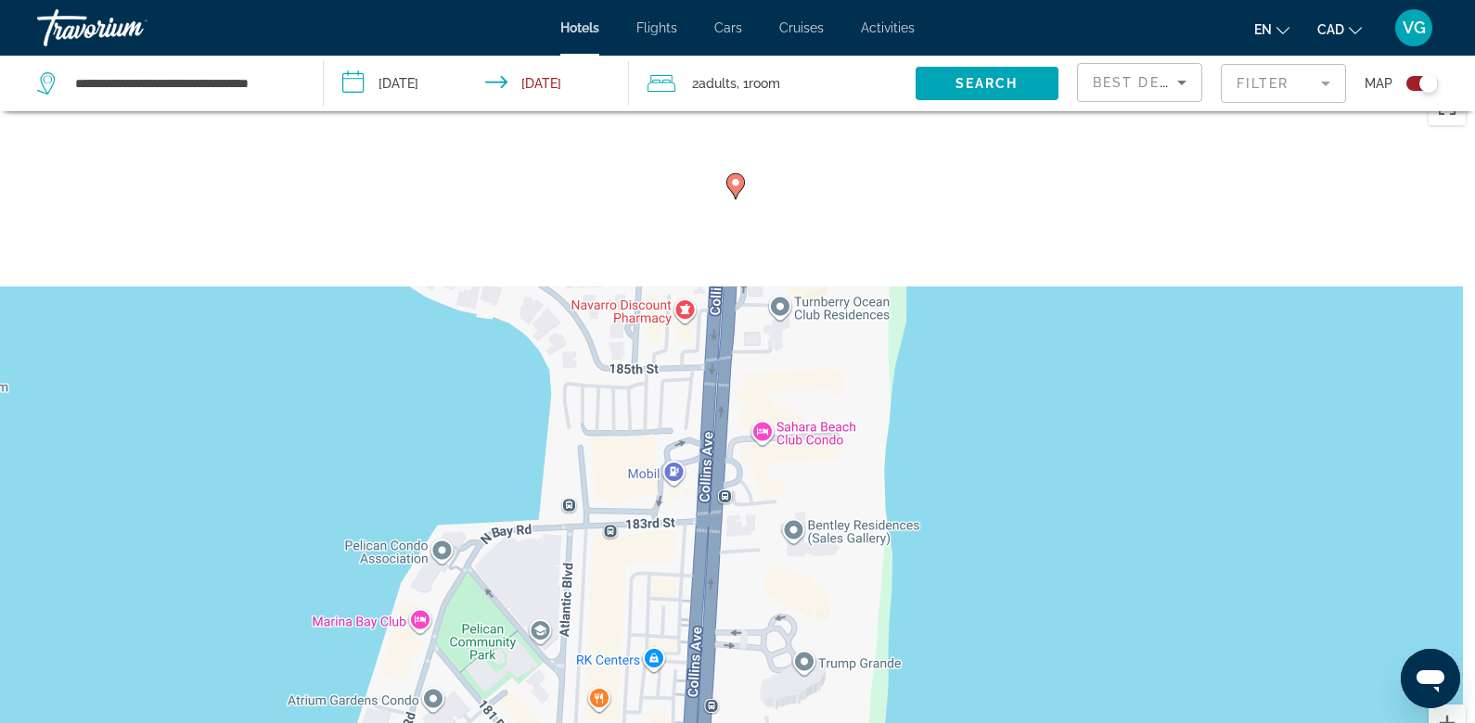
drag, startPoint x: 819, startPoint y: 337, endPoint x: 787, endPoint y: 722, distance: 387.1
click at [787, 722] on div "To activate drag with keyboard, press Alt + Enter. Once in keyboard drag state,…" at bounding box center [737, 440] width 1475 height 723
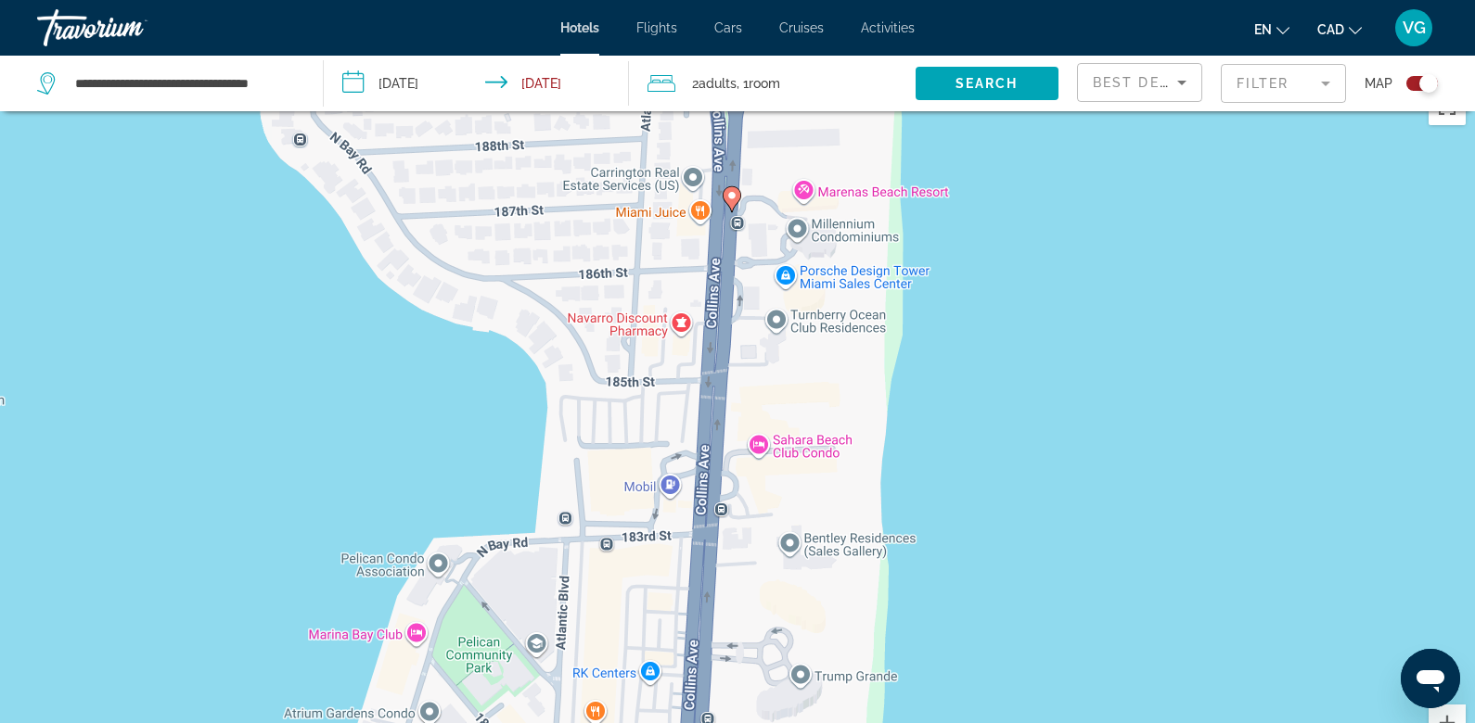
click at [734, 198] on image "Main content" at bounding box center [731, 195] width 11 height 11
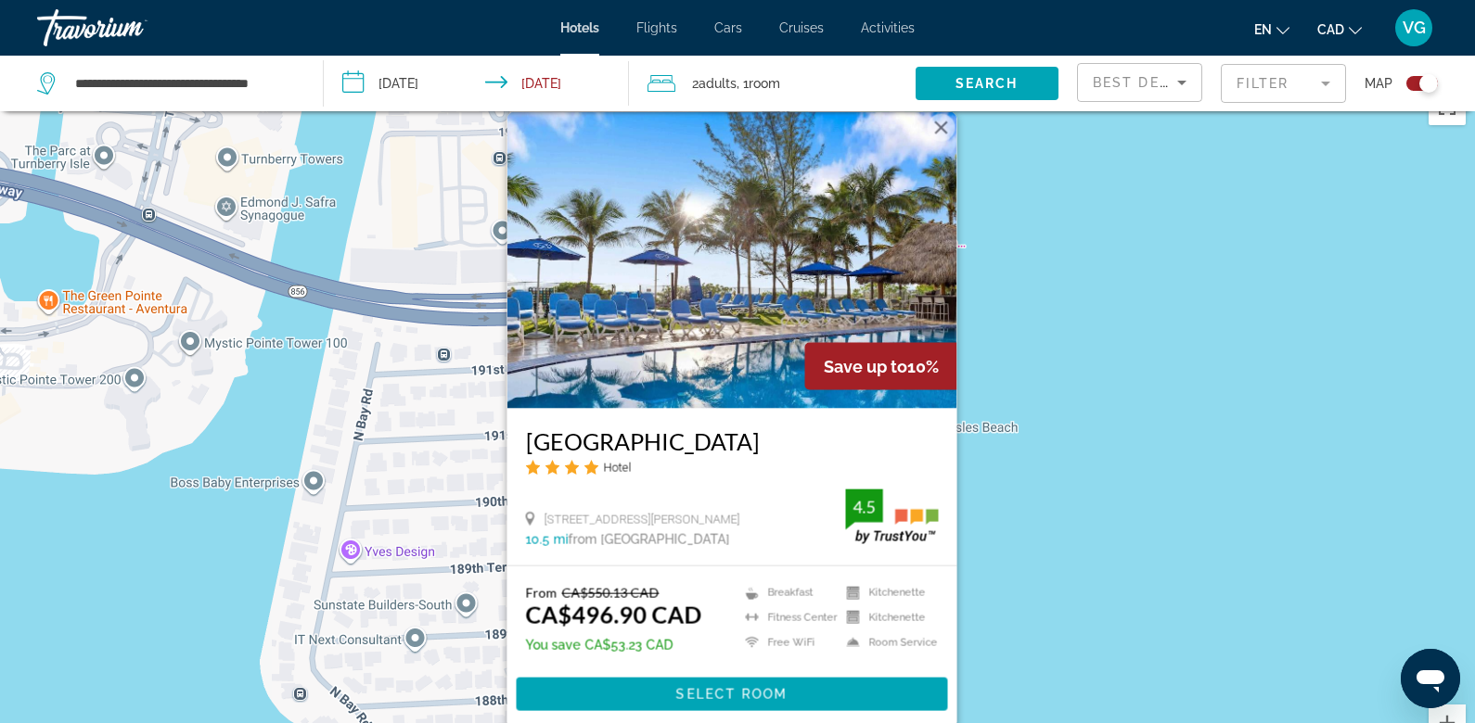
click at [740, 308] on img "Main content" at bounding box center [732, 260] width 450 height 297
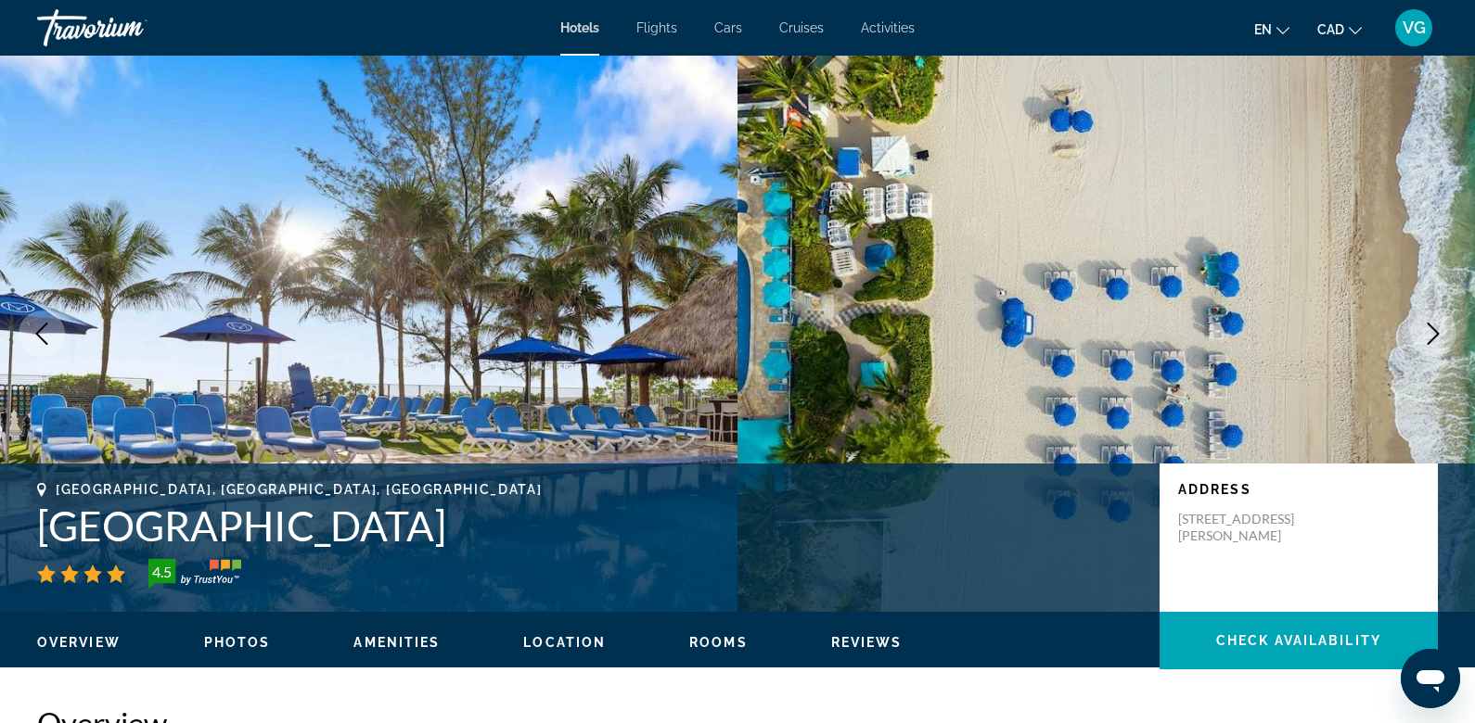
click at [1439, 324] on icon "Next image" at bounding box center [1433, 334] width 22 height 22
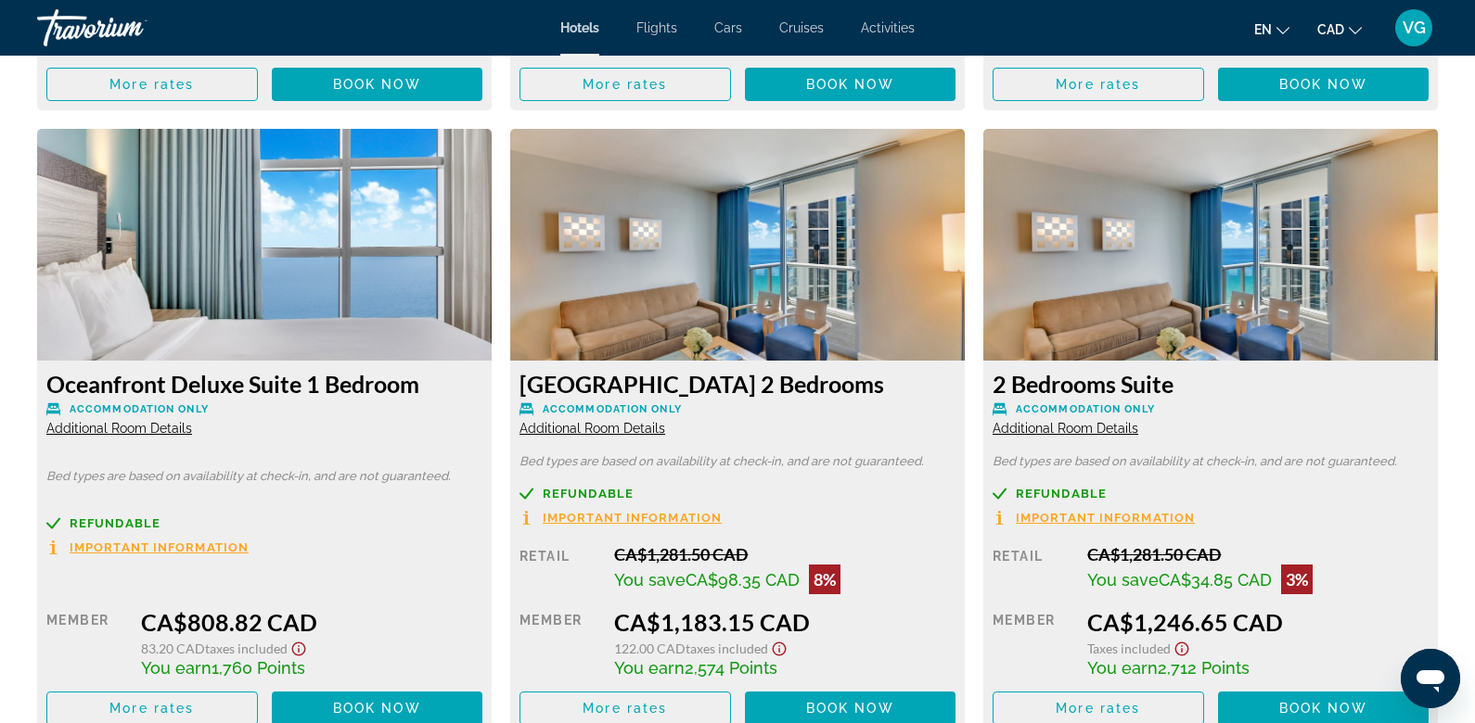
scroll to position [4969, 0]
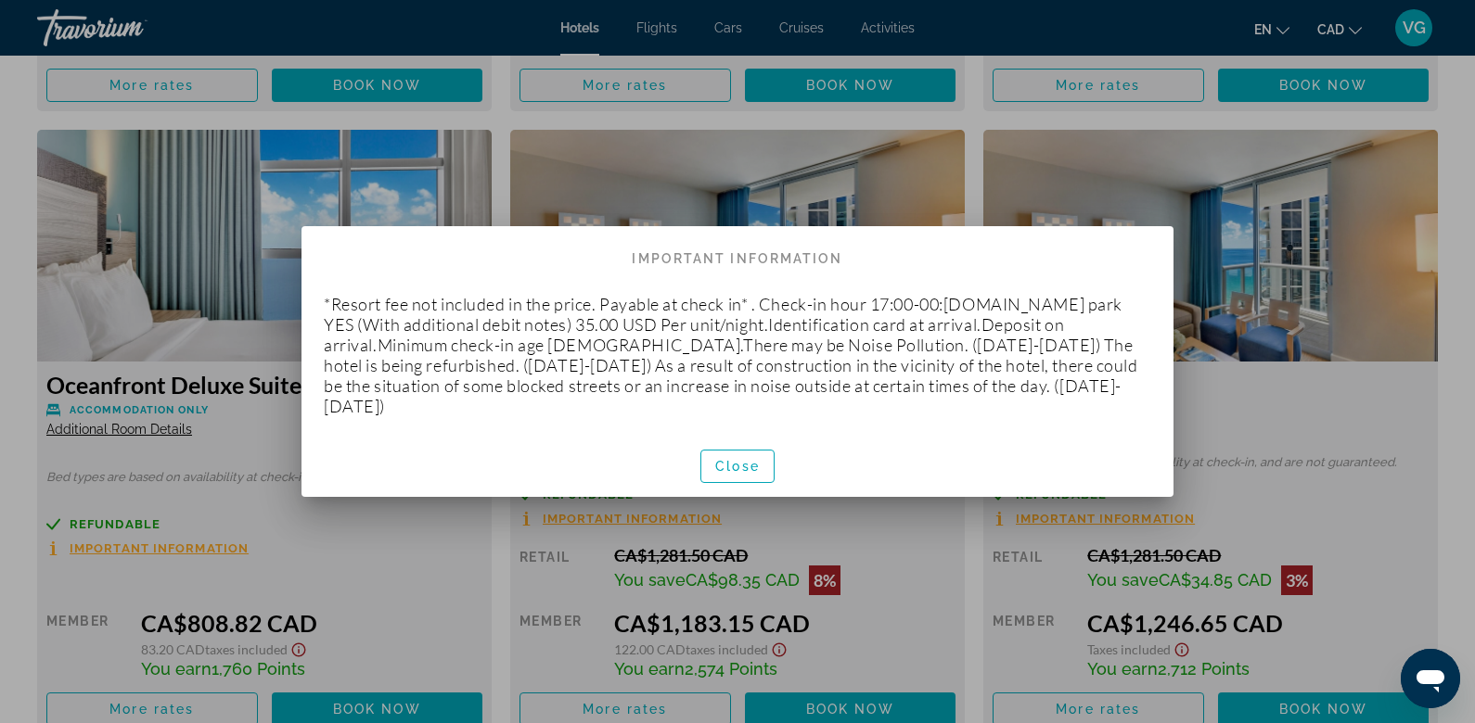
scroll to position [0, 0]
click at [724, 459] on span "Close" at bounding box center [737, 466] width 45 height 15
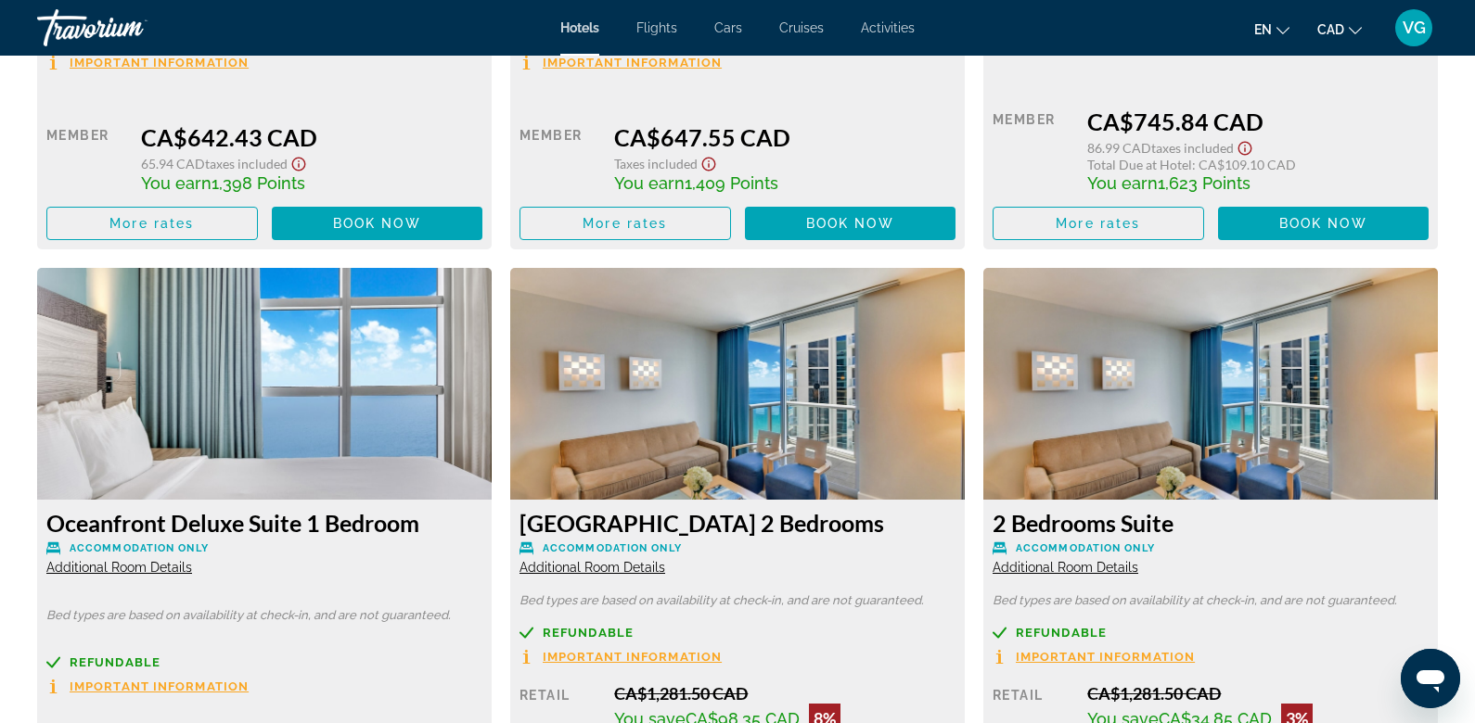
scroll to position [4830, 0]
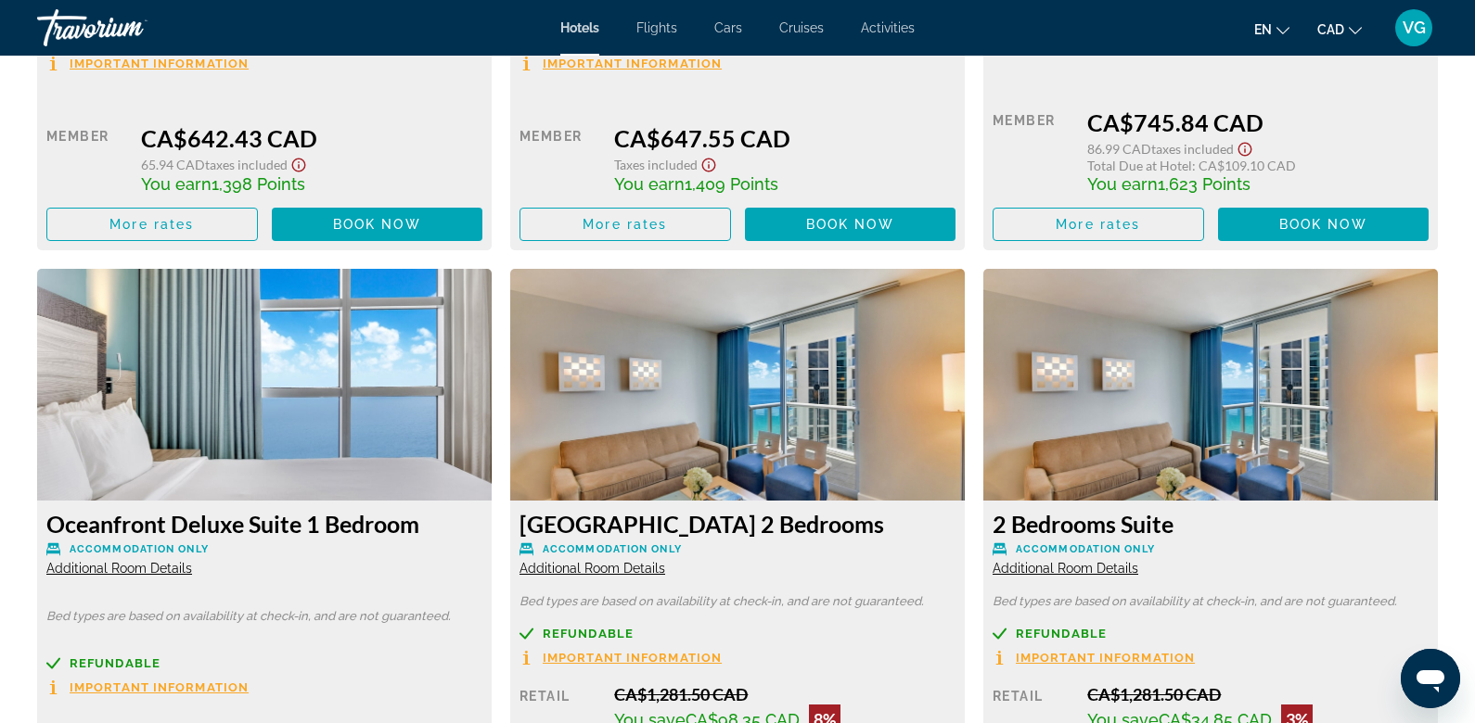
drag, startPoint x: 44, startPoint y: 529, endPoint x: 428, endPoint y: 531, distance: 384.9
copy h3 "Oceanfront Deluxe Suite 1 Bedroom"
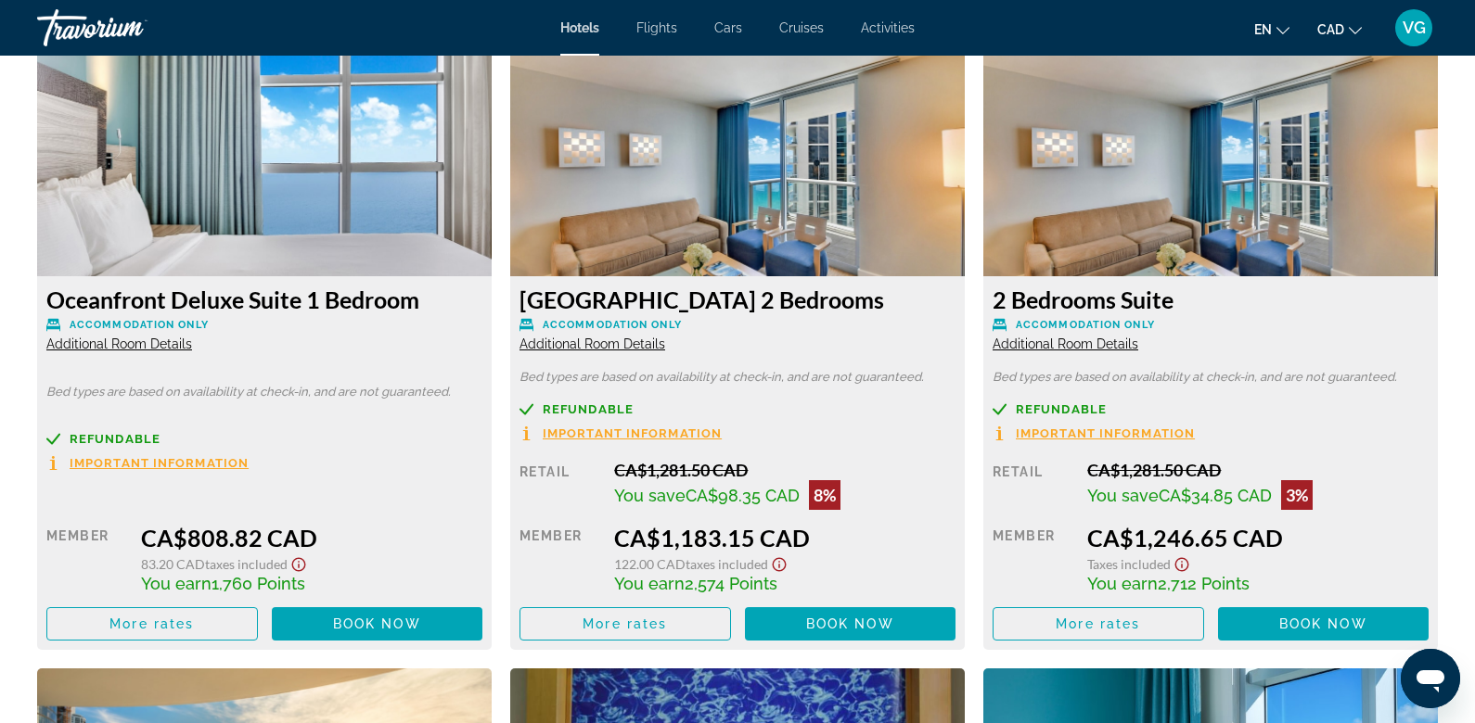
scroll to position [5053, 0]
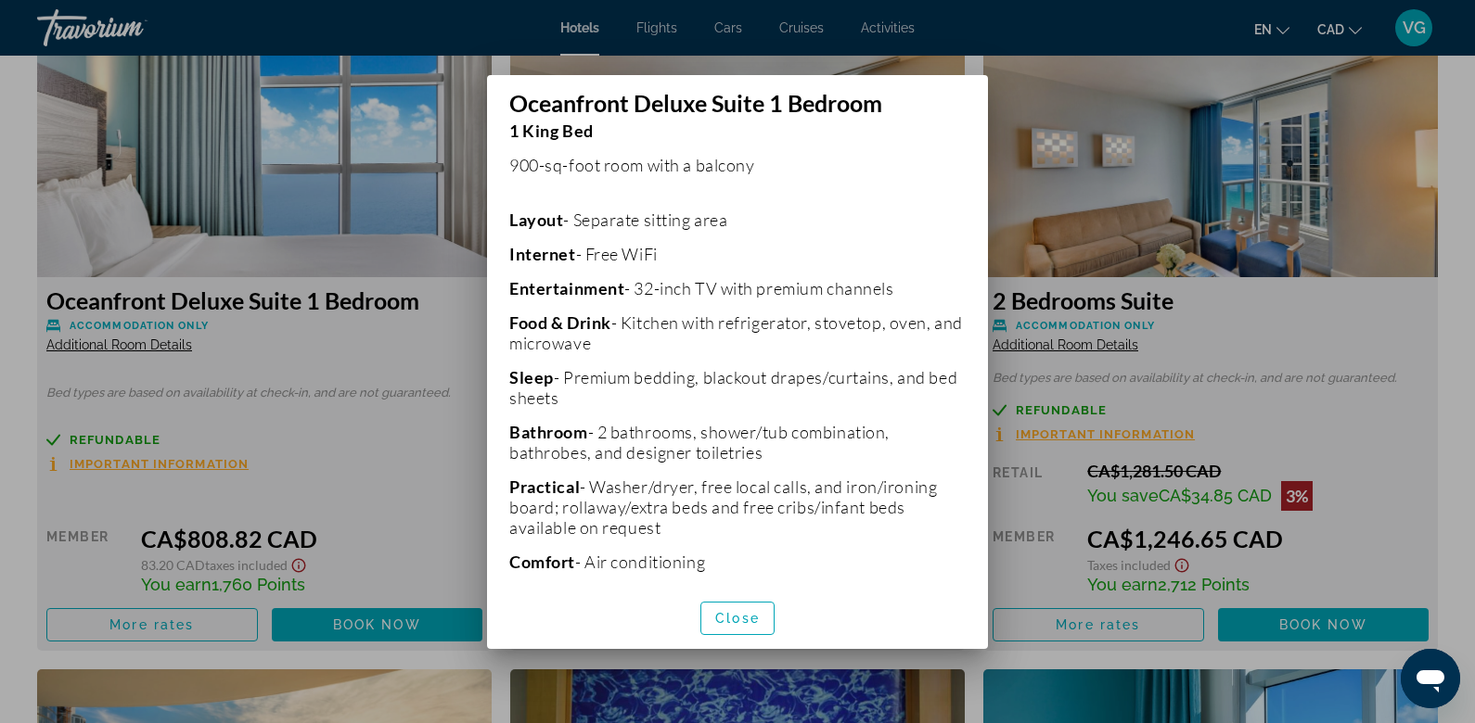
scroll to position [432, 0]
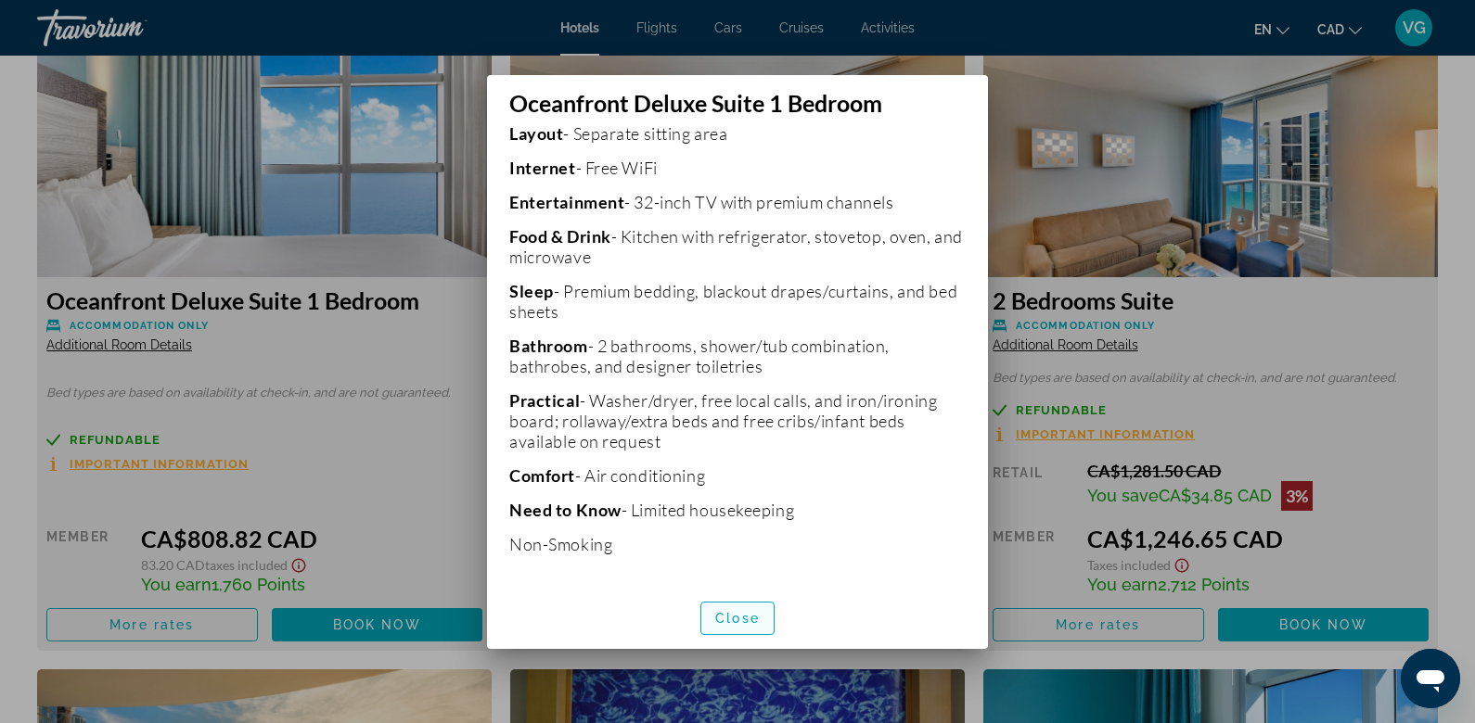
click at [744, 621] on span "Close" at bounding box center [737, 618] width 45 height 15
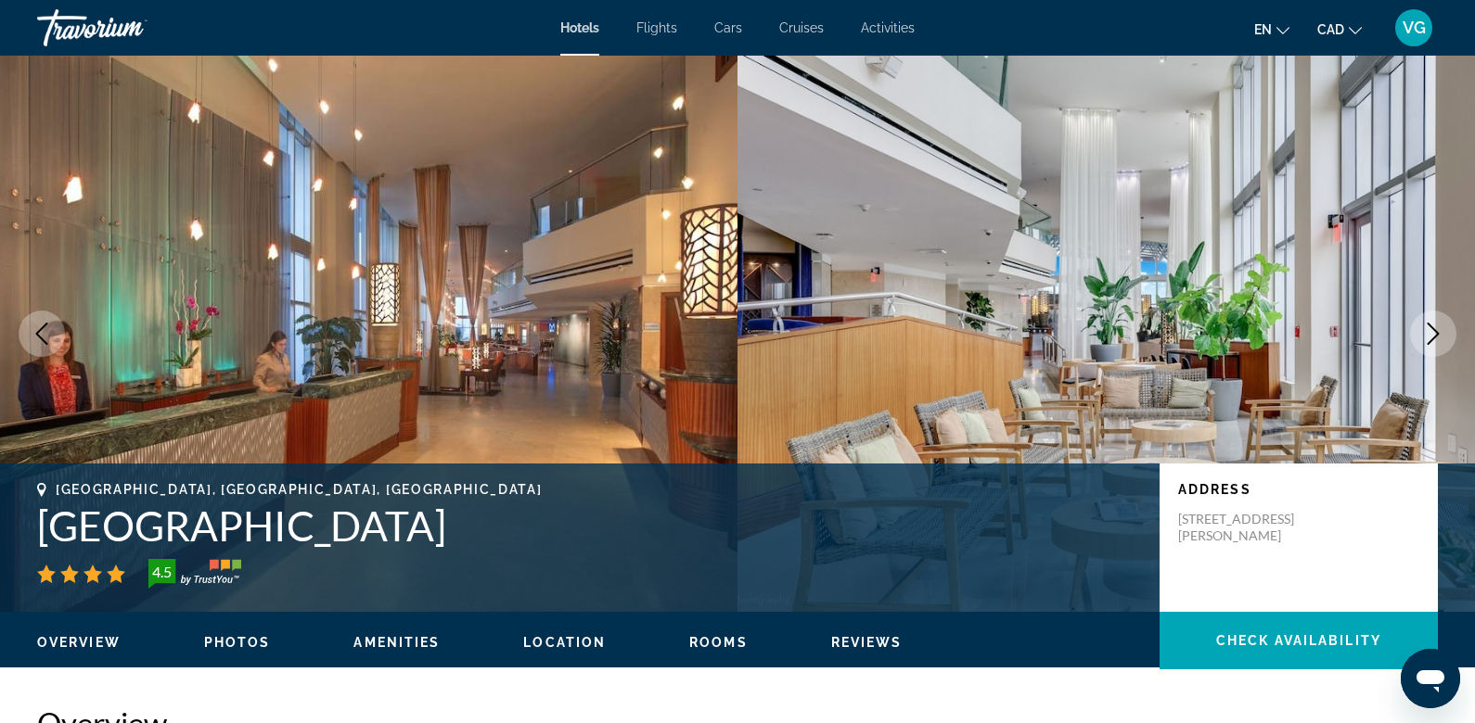
scroll to position [5053, 0]
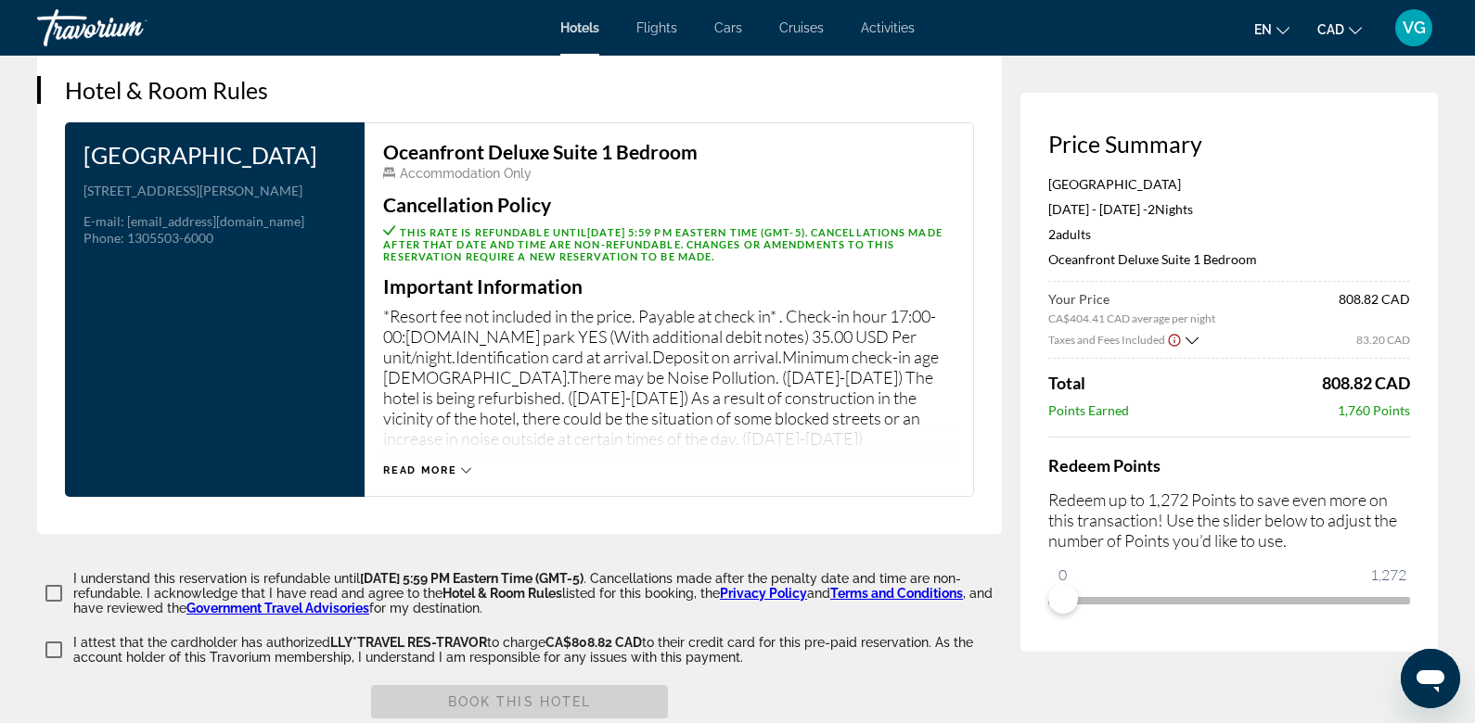
scroll to position [2301, 0]
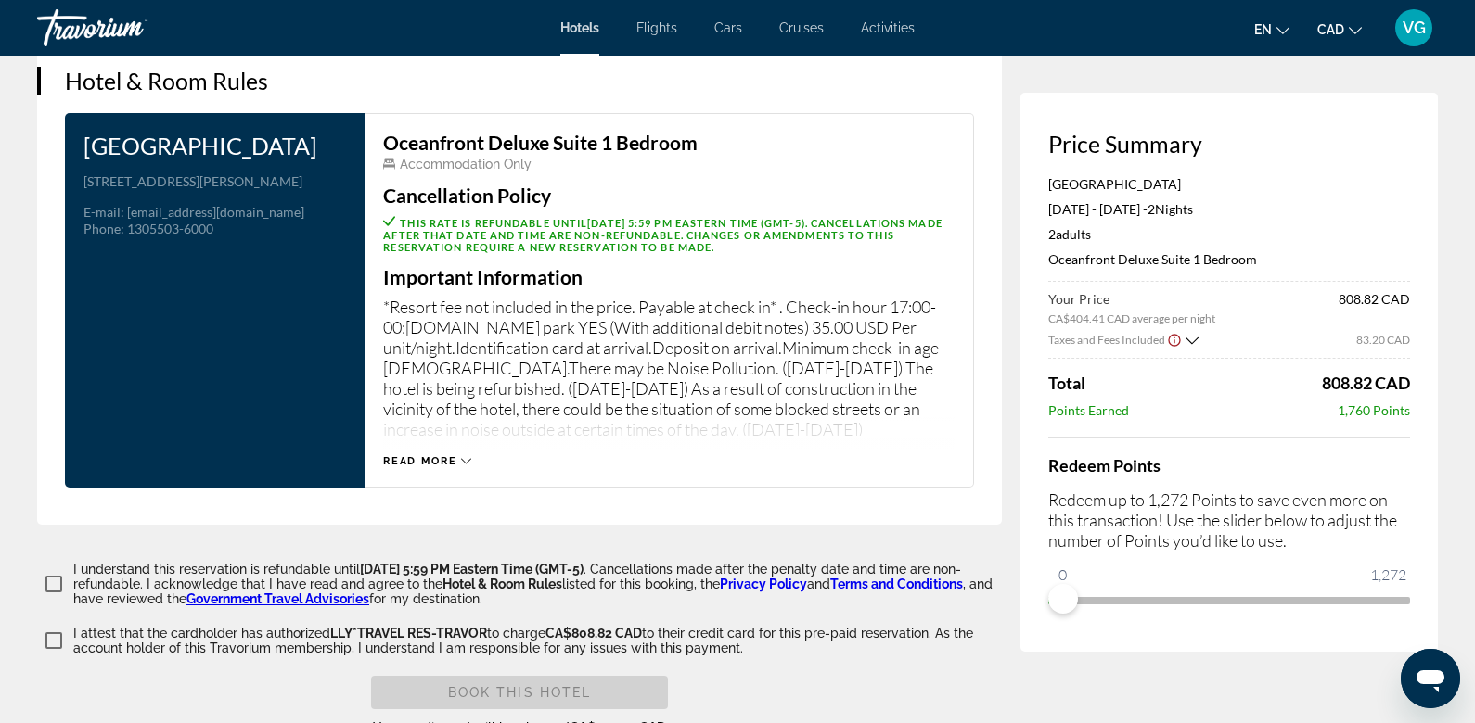
click at [454, 455] on span "Read more" at bounding box center [419, 461] width 73 height 12
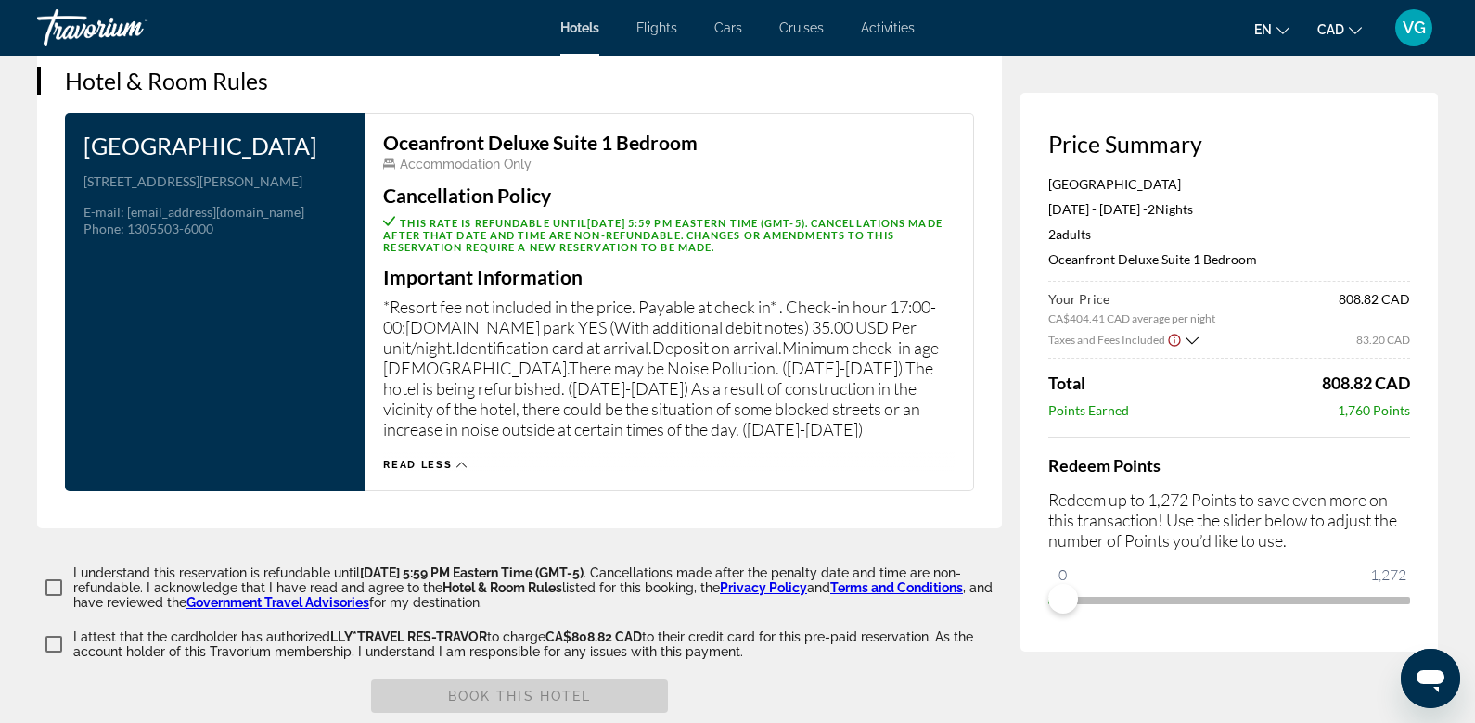
scroll to position [2347, 0]
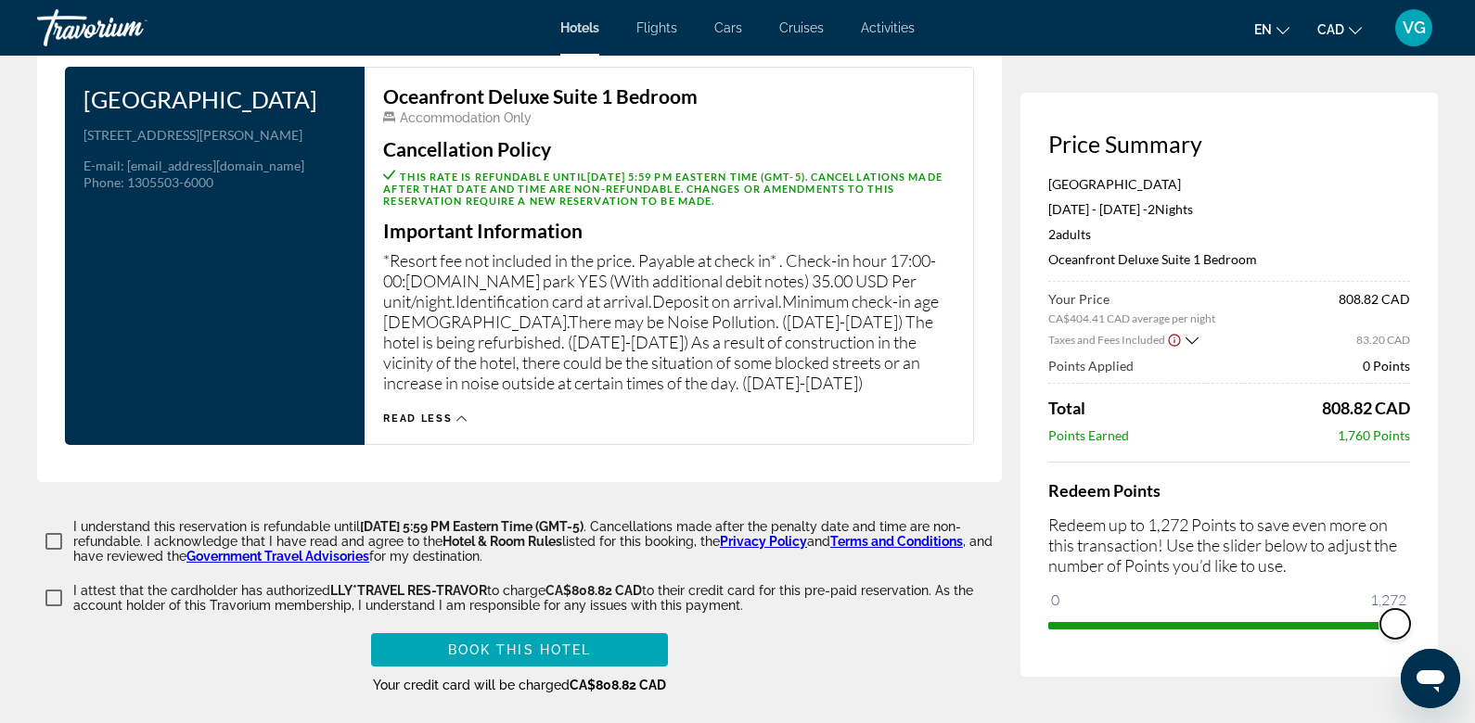
drag, startPoint x: 1064, startPoint y: 604, endPoint x: 1441, endPoint y: 591, distance: 377.7
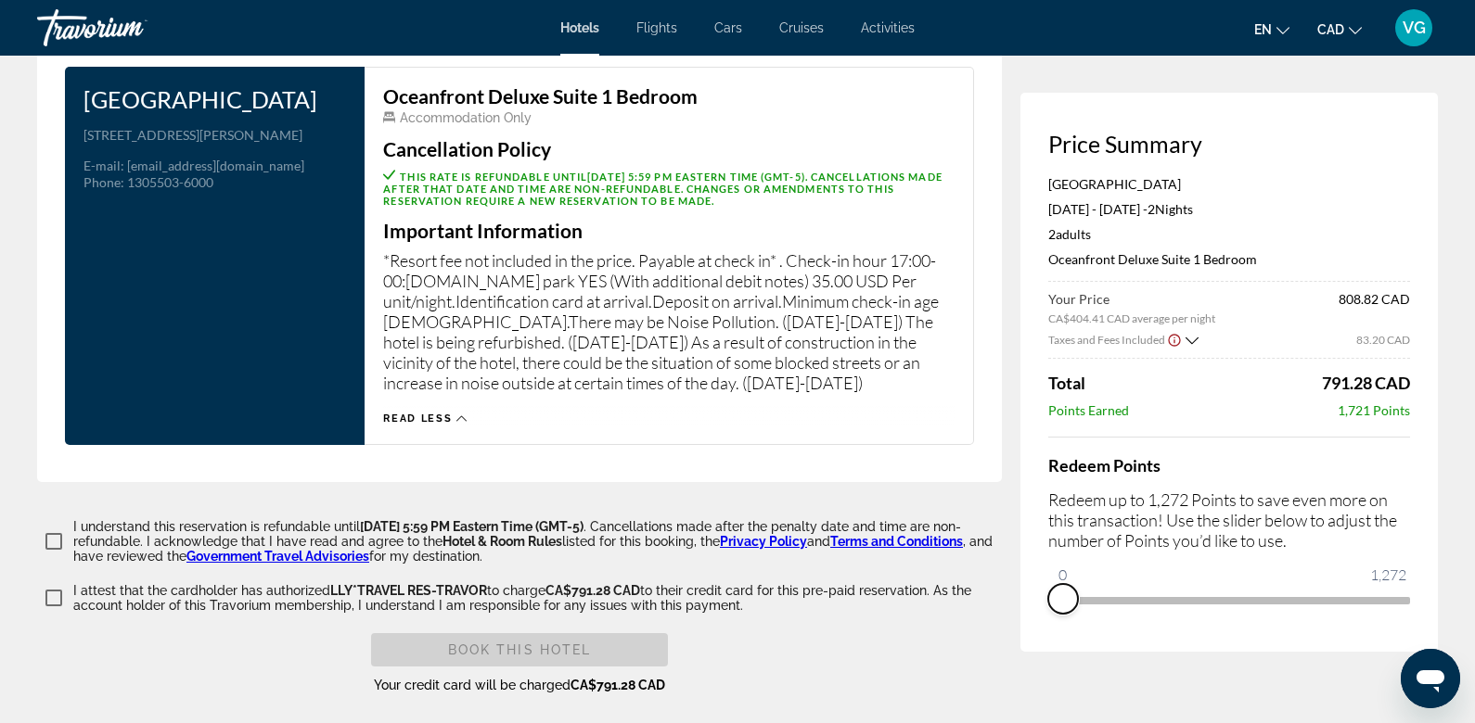
drag, startPoint x: 1398, startPoint y: 619, endPoint x: 915, endPoint y: 649, distance: 483.2
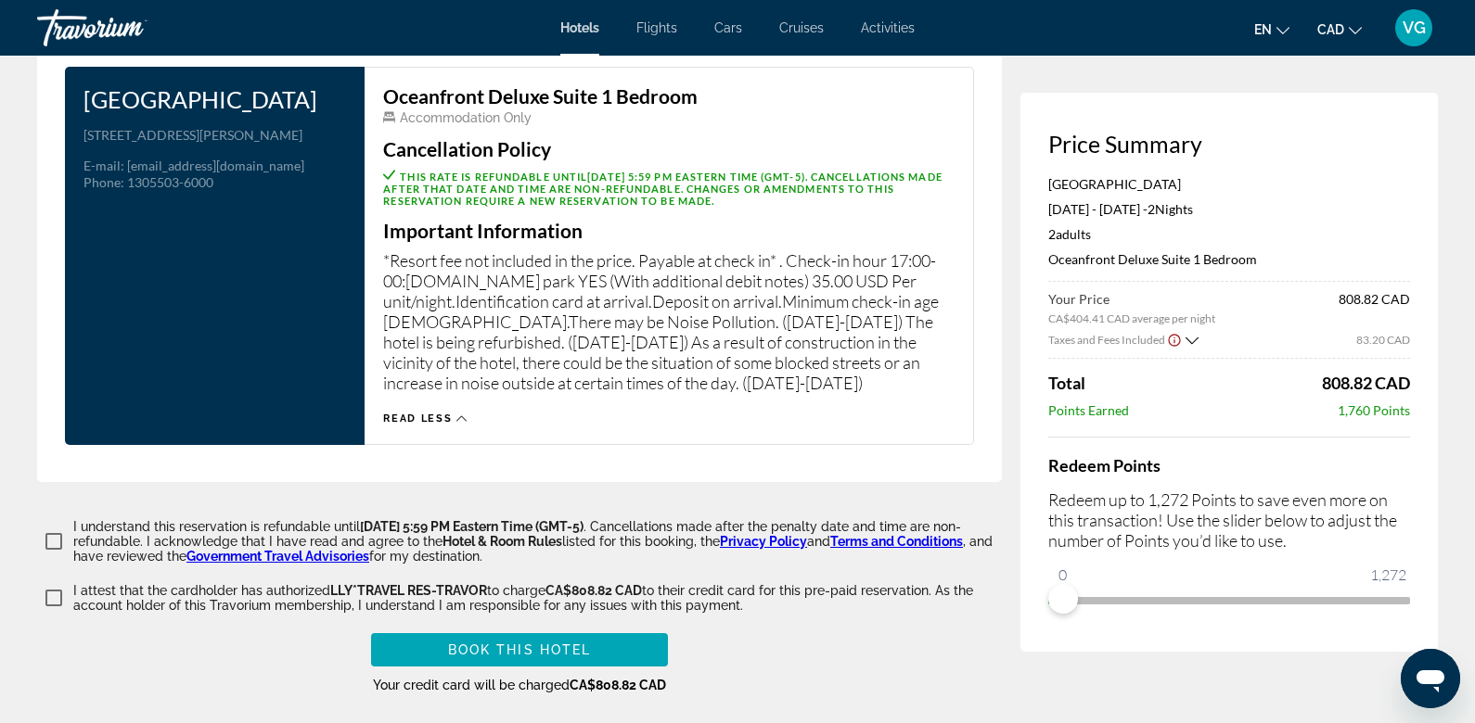
click at [1169, 338] on icon "Show Taxes and Fees disclaimer" at bounding box center [1174, 340] width 15 height 17
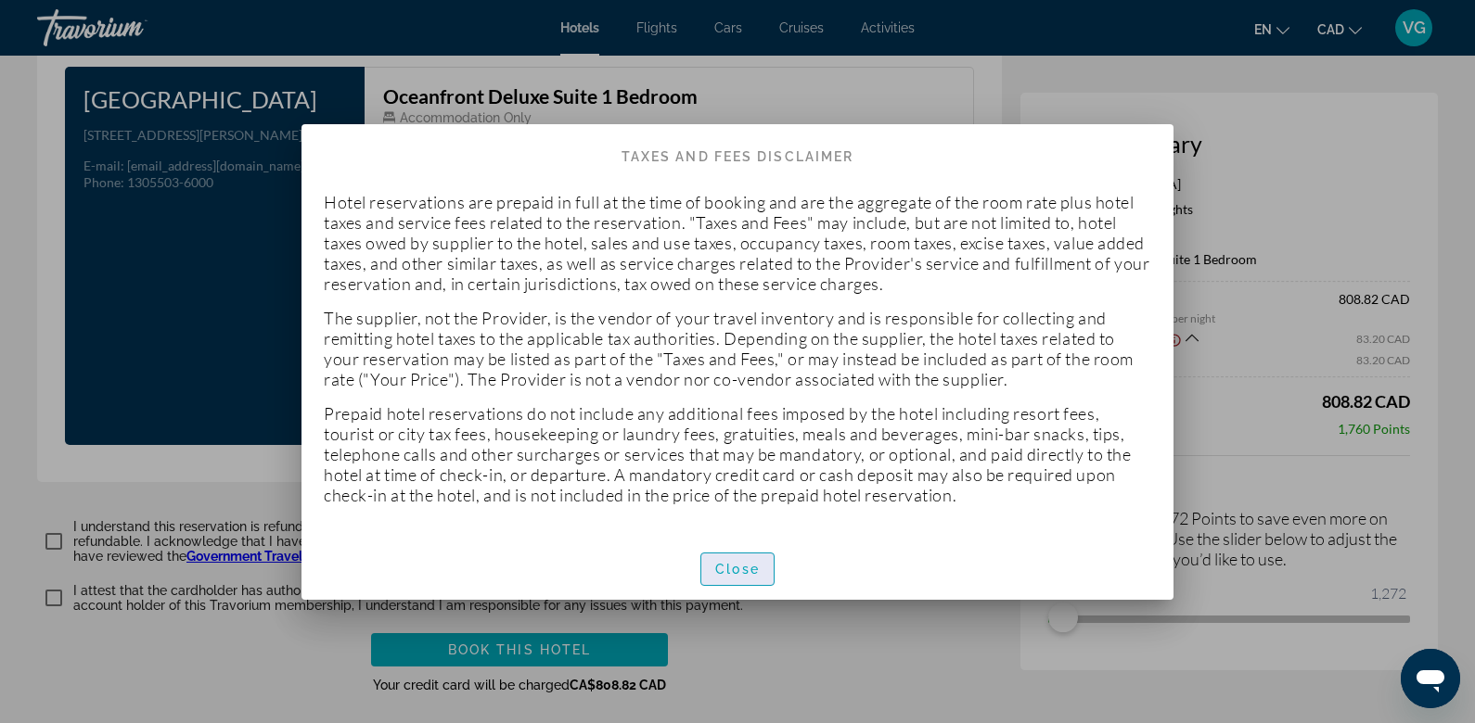
click at [735, 568] on span "Close" at bounding box center [737, 569] width 45 height 15
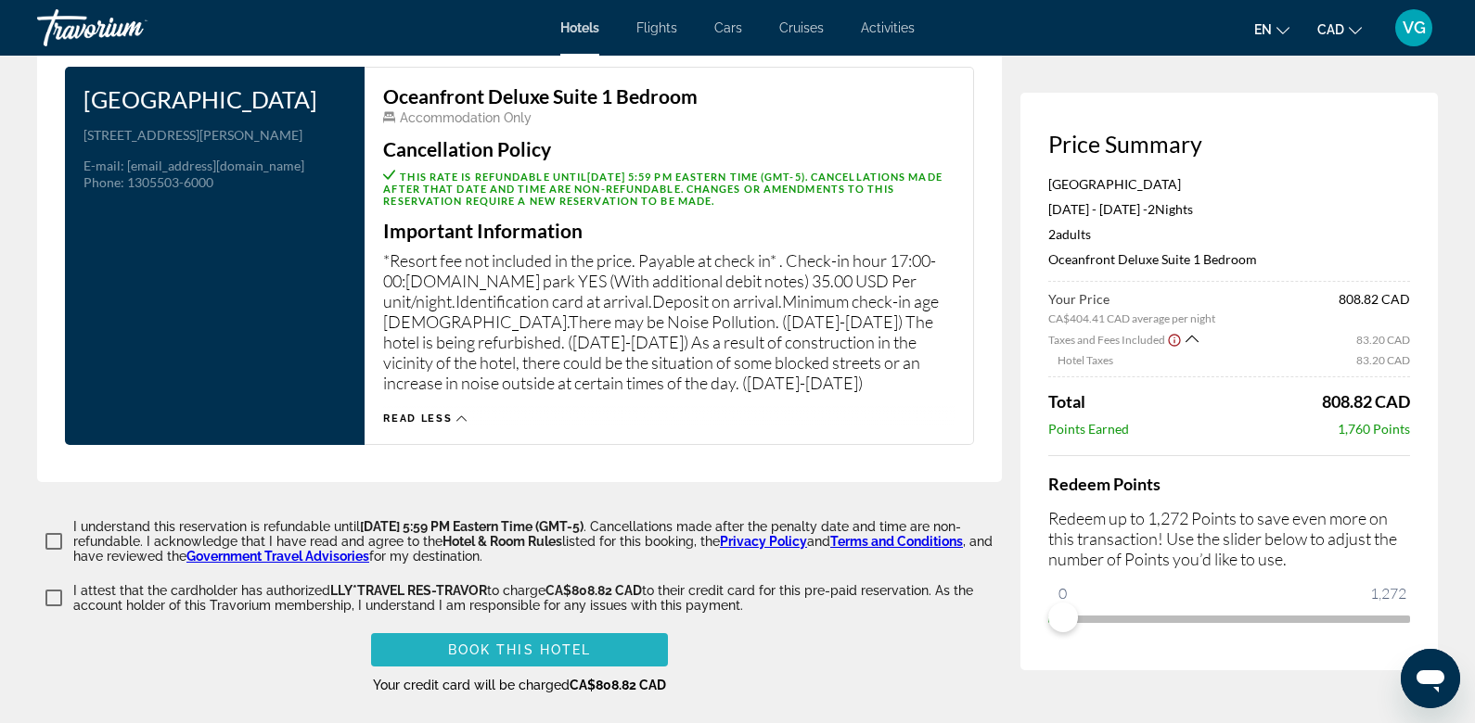
click at [567, 645] on span "Book this hotel" at bounding box center [520, 650] width 144 height 15
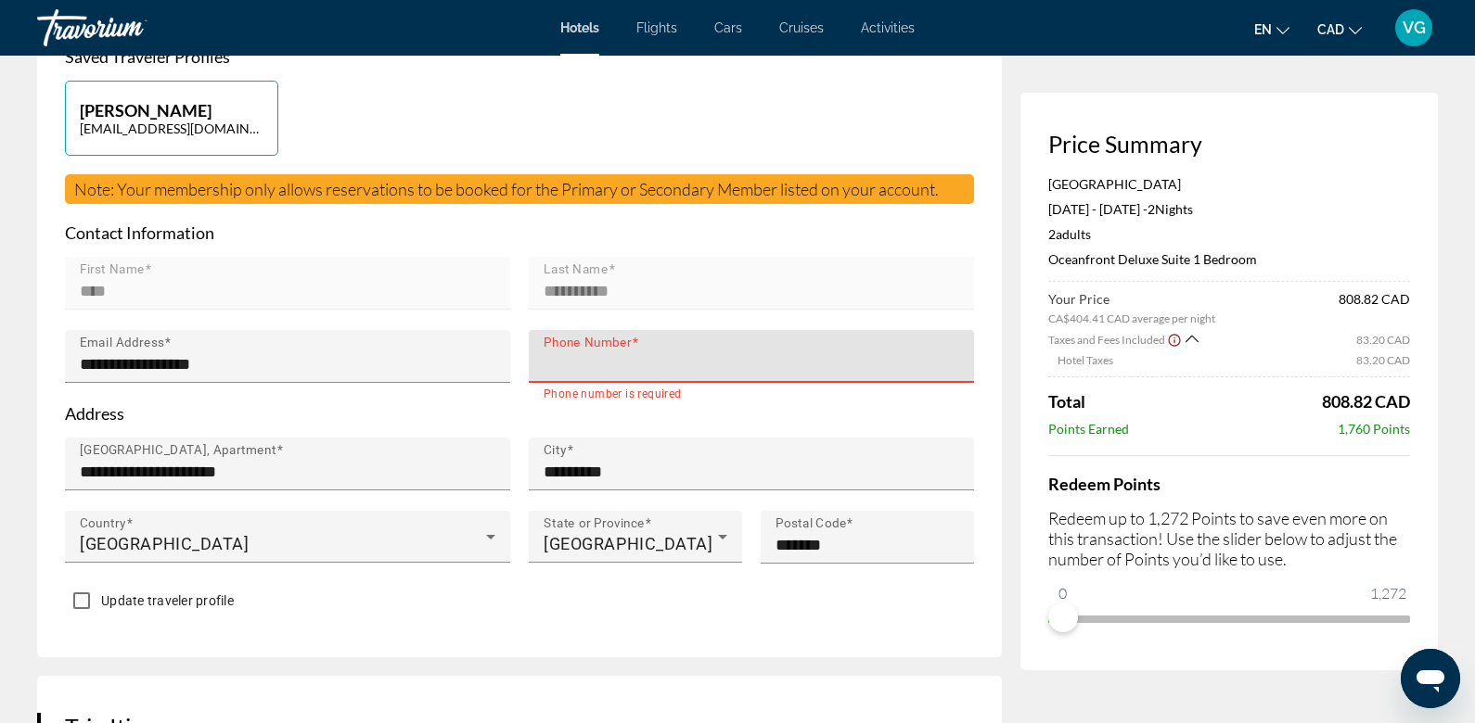
type input "**********"
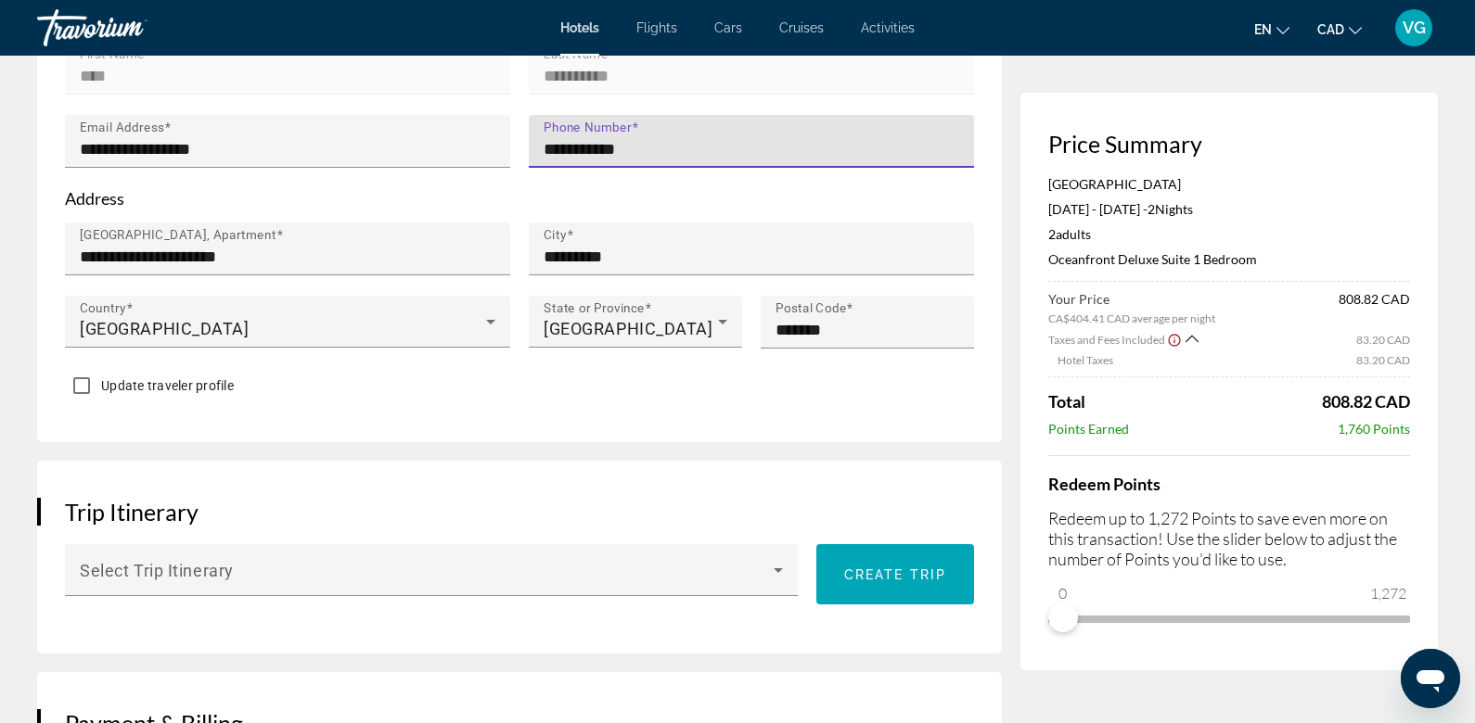
scroll to position [679, 0]
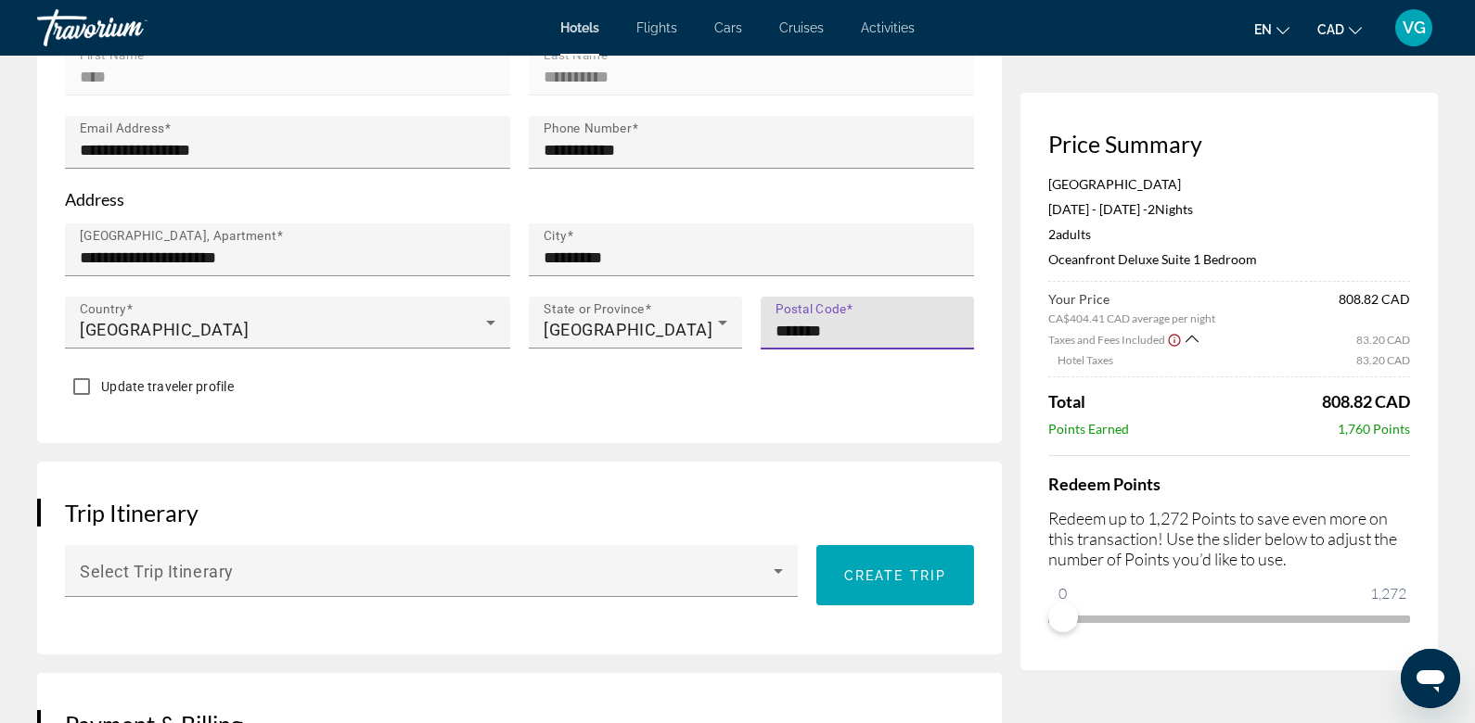
drag, startPoint x: 853, startPoint y: 324, endPoint x: 762, endPoint y: 324, distance: 90.9
click at [762, 324] on div "Postal Code *******" at bounding box center [866, 323] width 213 height 53
type input "*******"
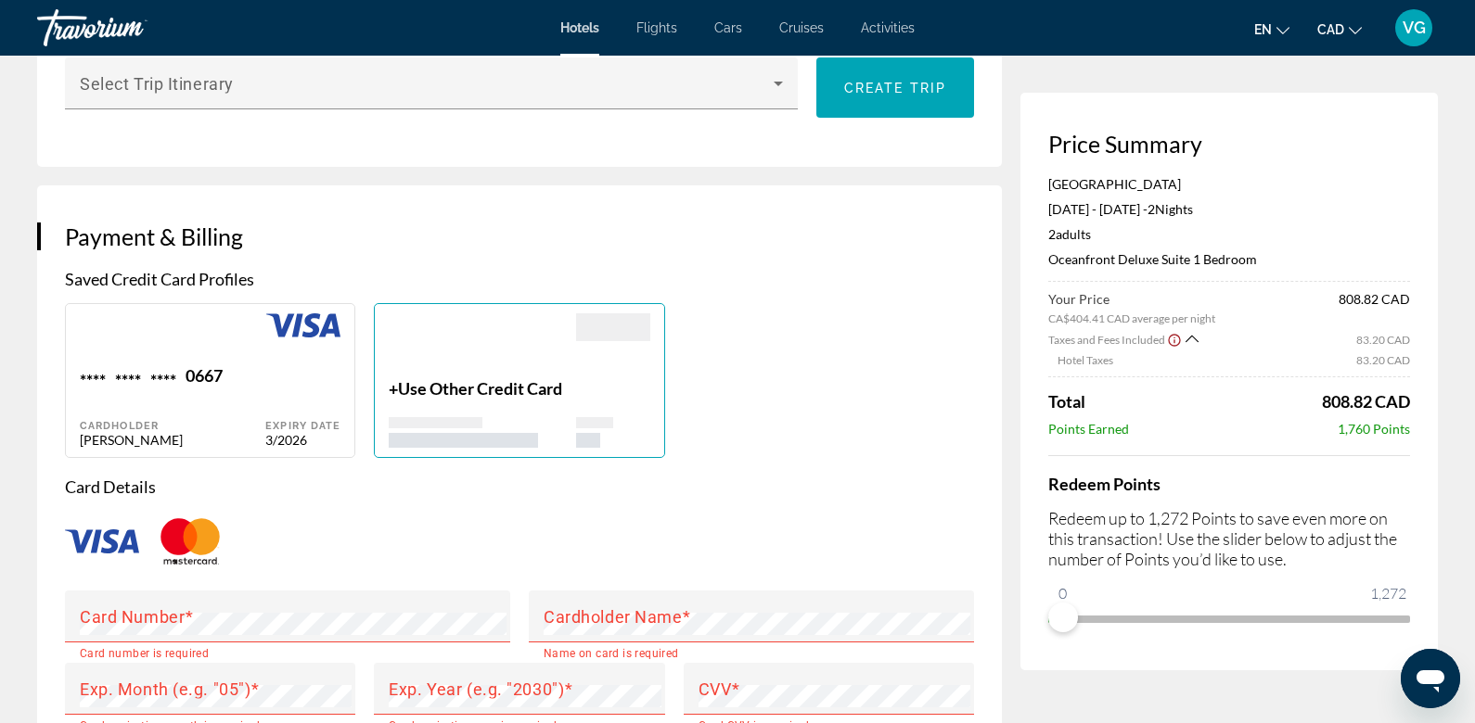
scroll to position [1180, 0]
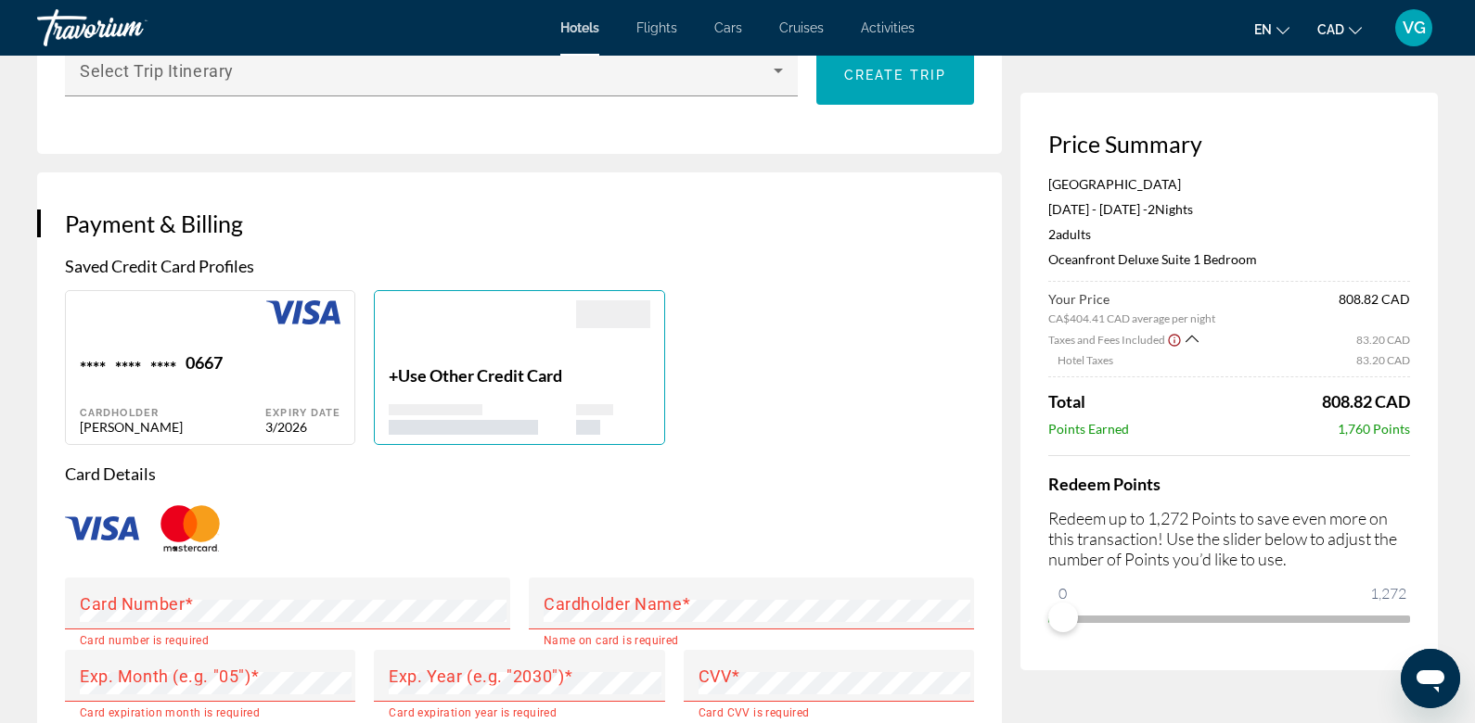
click at [297, 384] on div "Expiry Date 3/2026" at bounding box center [302, 393] width 75 height 83
type input "****"
type input "**********"
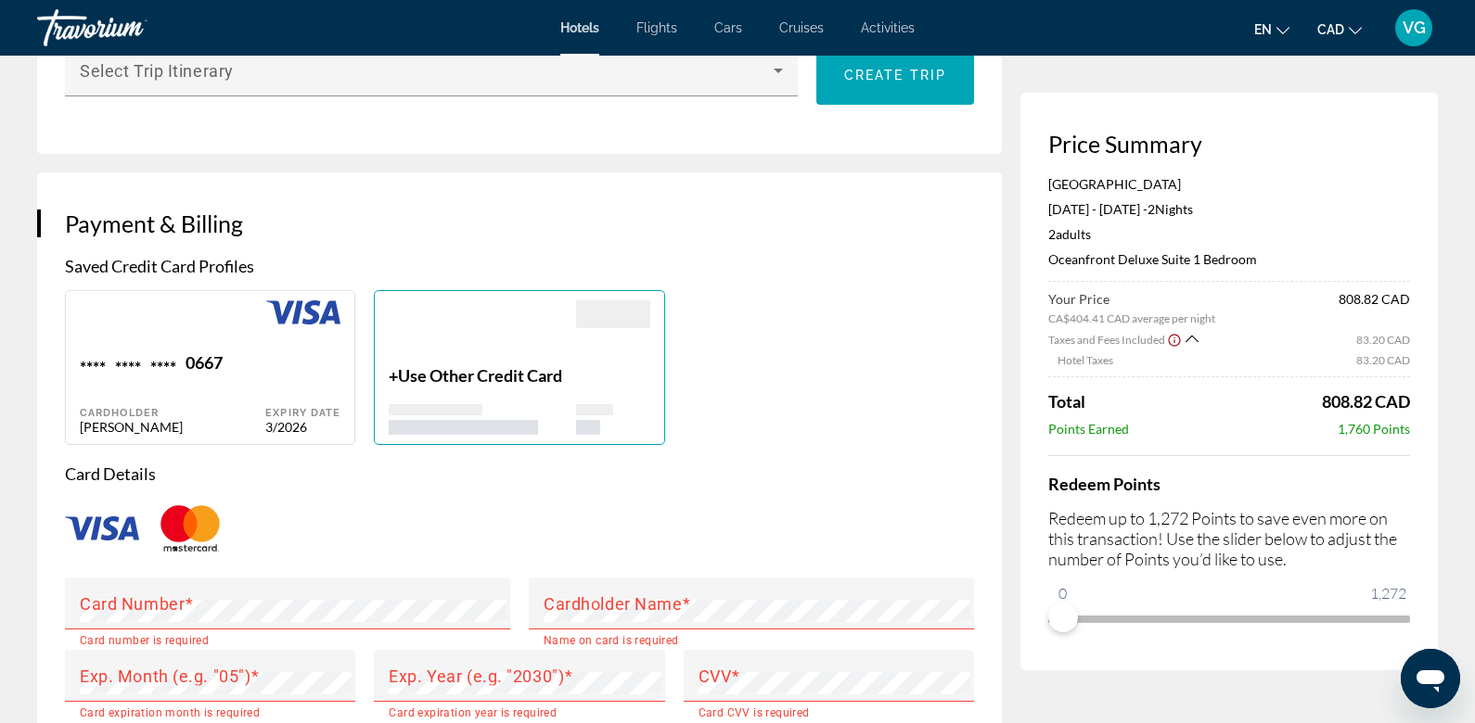
type input "*********"
type input "******"
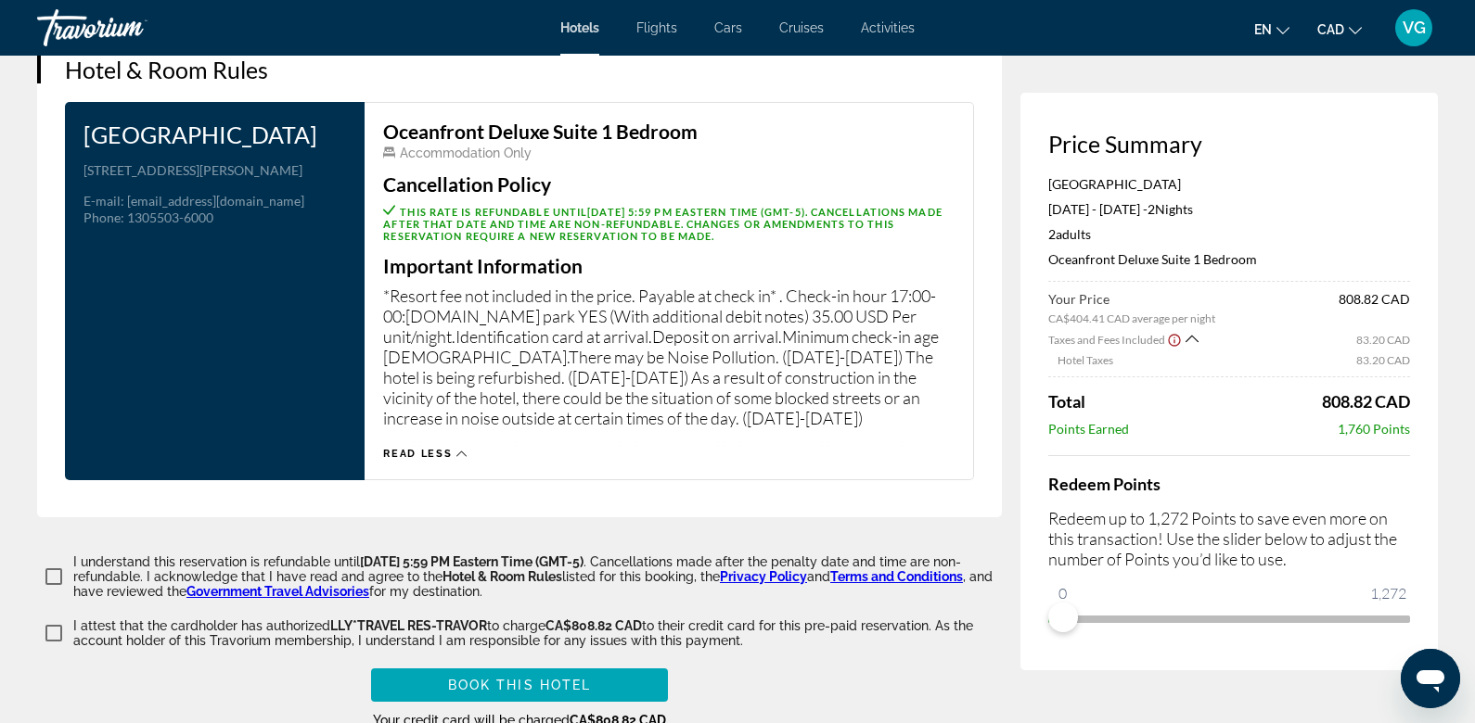
scroll to position [2310, 0]
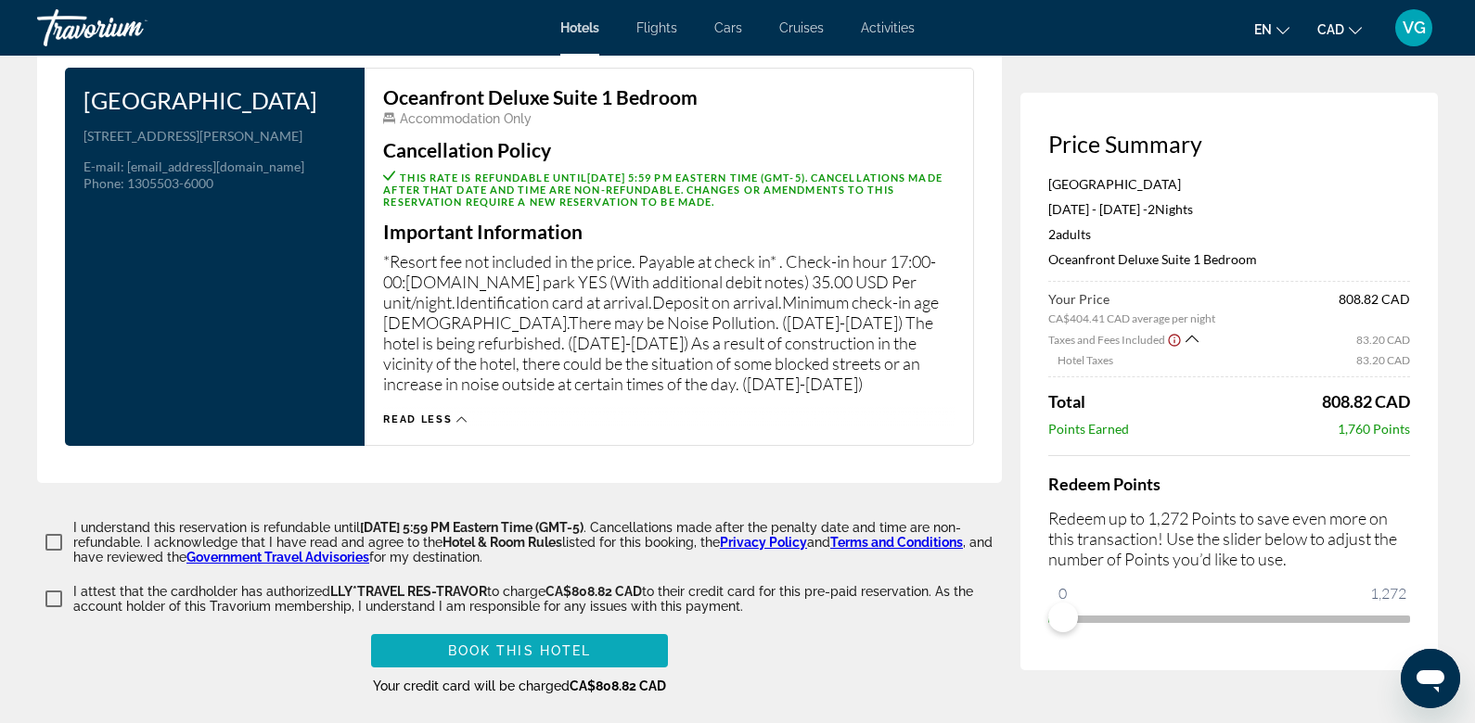
click at [491, 644] on span "Book this hotel" at bounding box center [520, 651] width 144 height 15
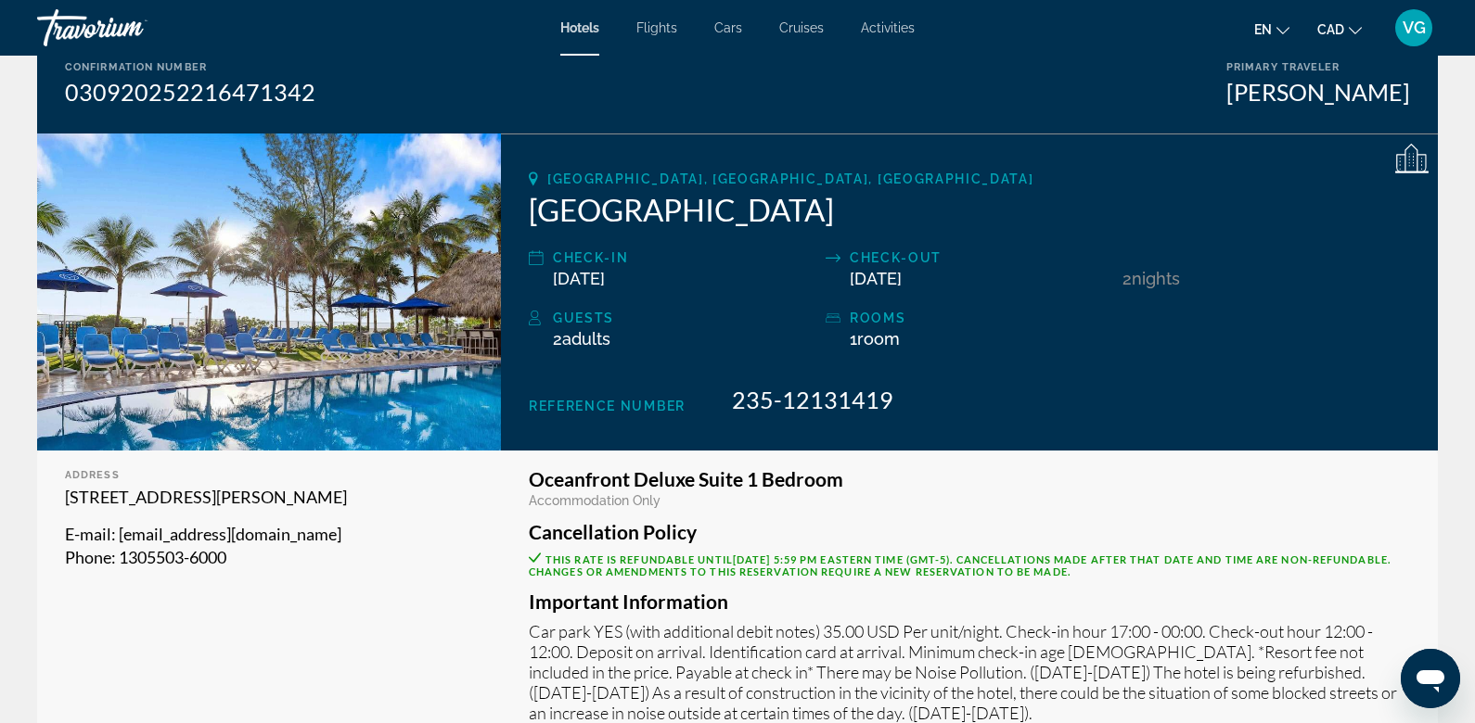
scroll to position [161, 0]
